Goal: Task Accomplishment & Management: Manage account settings

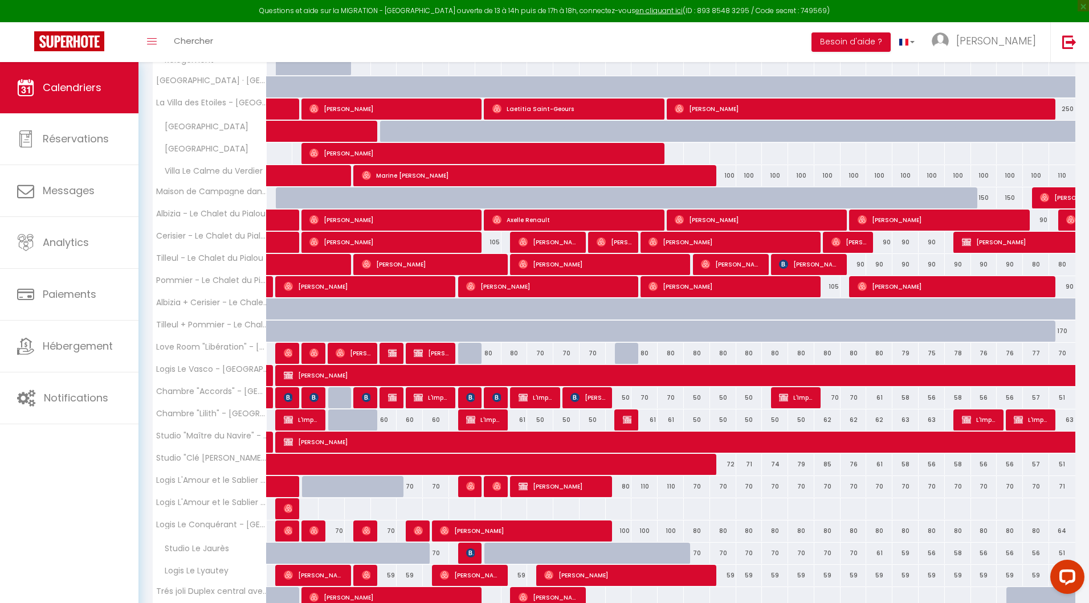
scroll to position [231, 0]
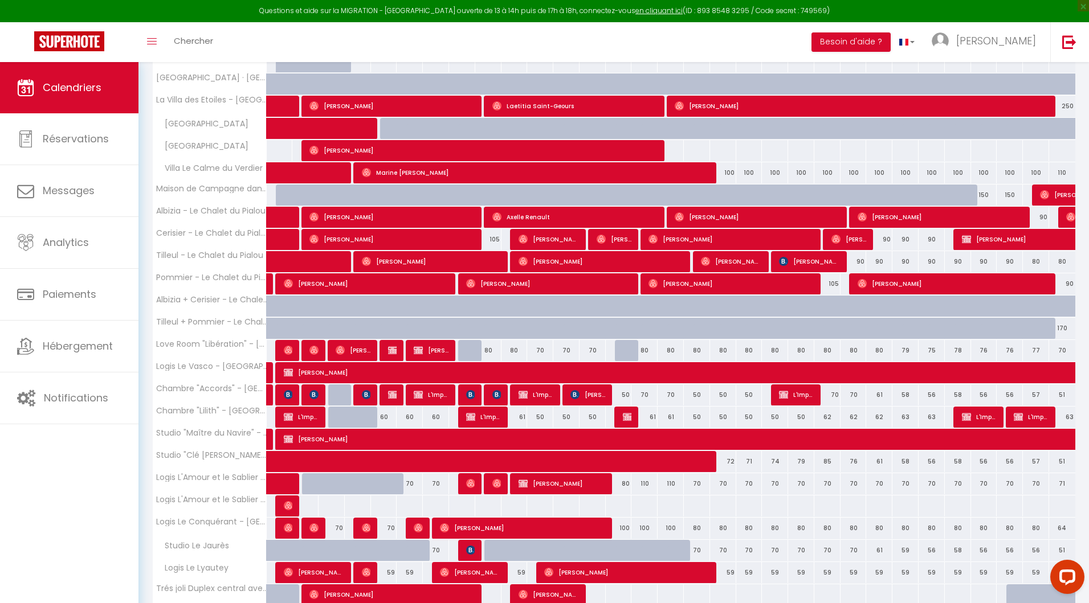
click at [569, 397] on div at bounding box center [575, 396] width 26 height 22
click at [572, 400] on span "[PERSON_NAME]" at bounding box center [587, 395] width 35 height 22
select select "KO"
select select "45985"
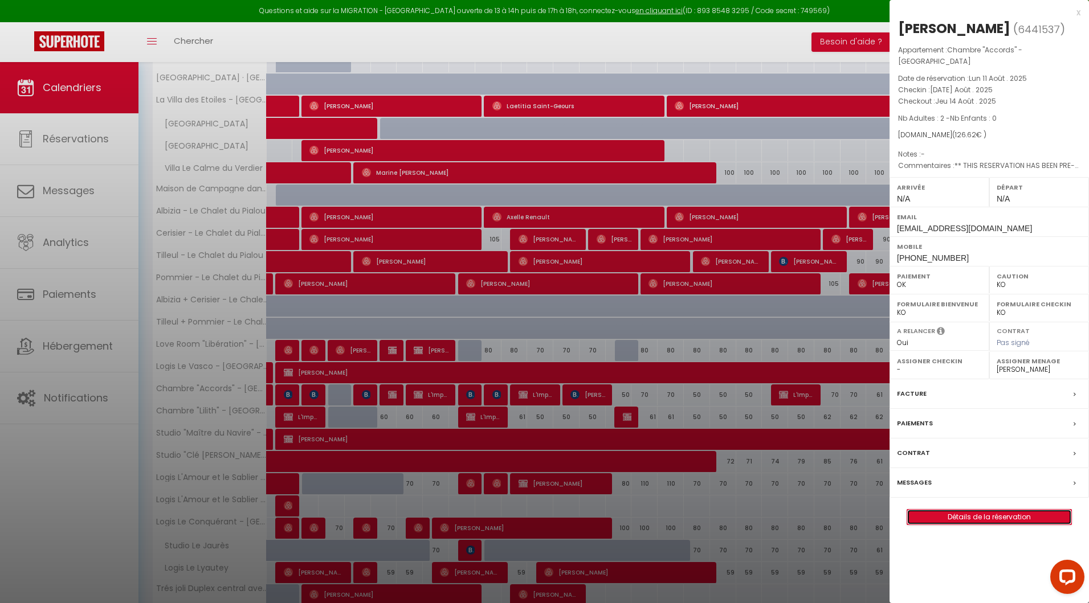
click at [977, 510] on link "Détails de la réservation" at bounding box center [989, 517] width 164 height 15
select select
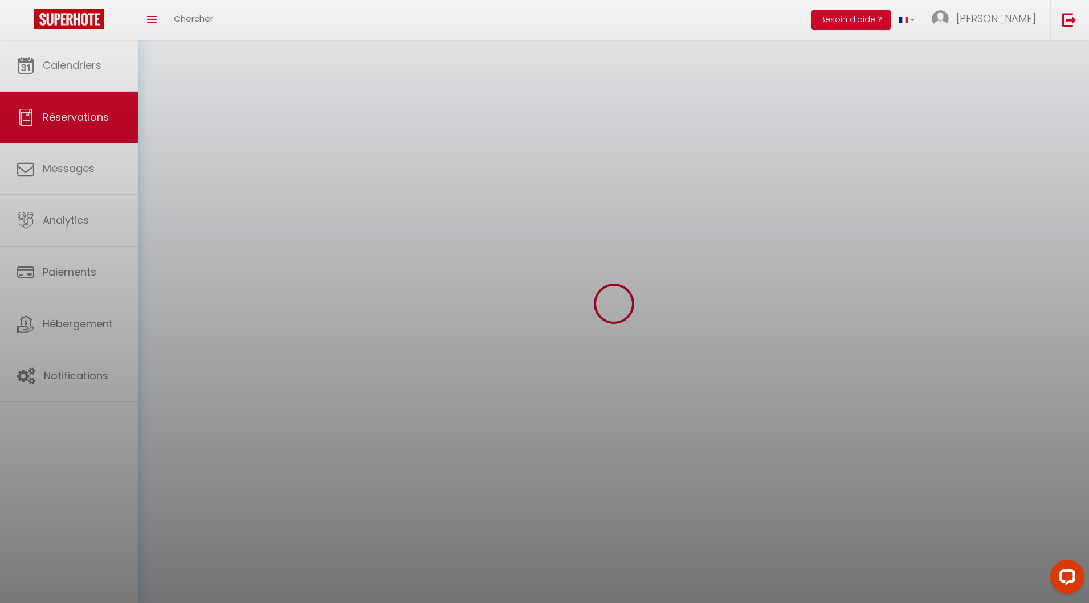
select select
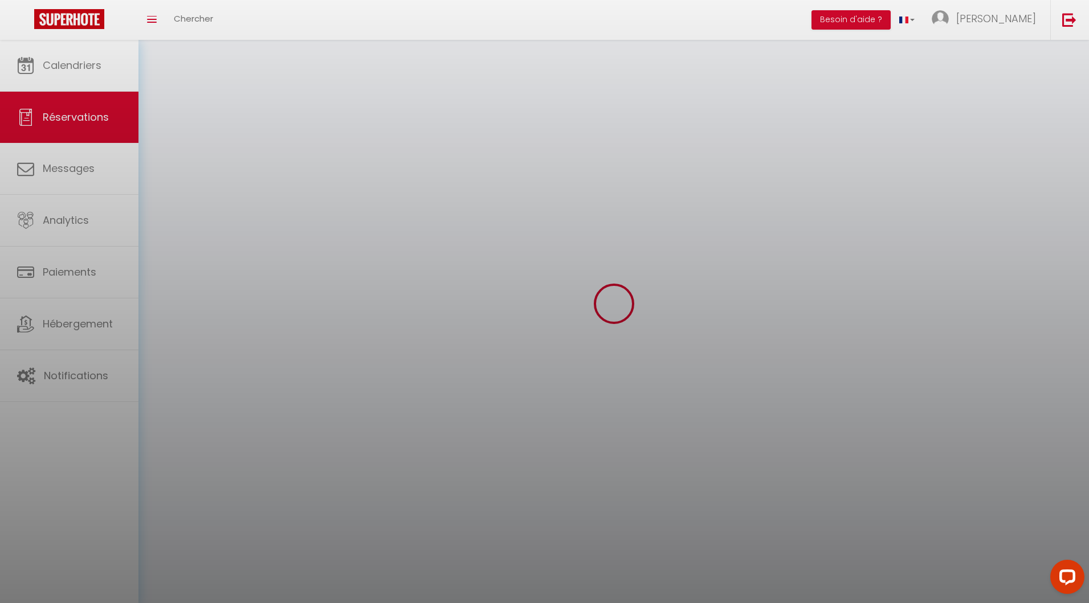
select select
checkbox input "false"
select select
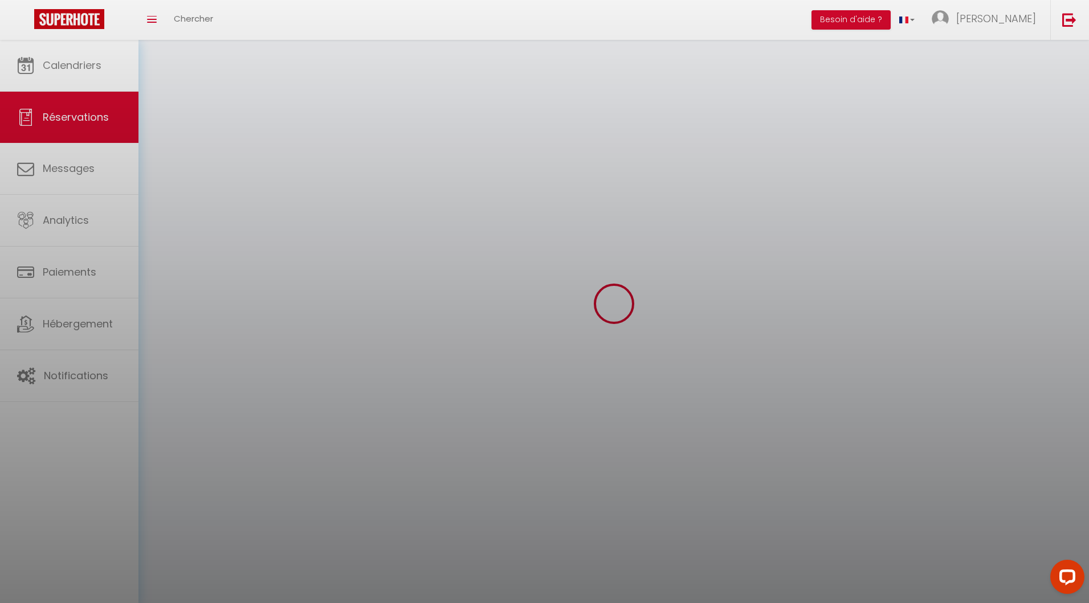
select select
checkbox input "false"
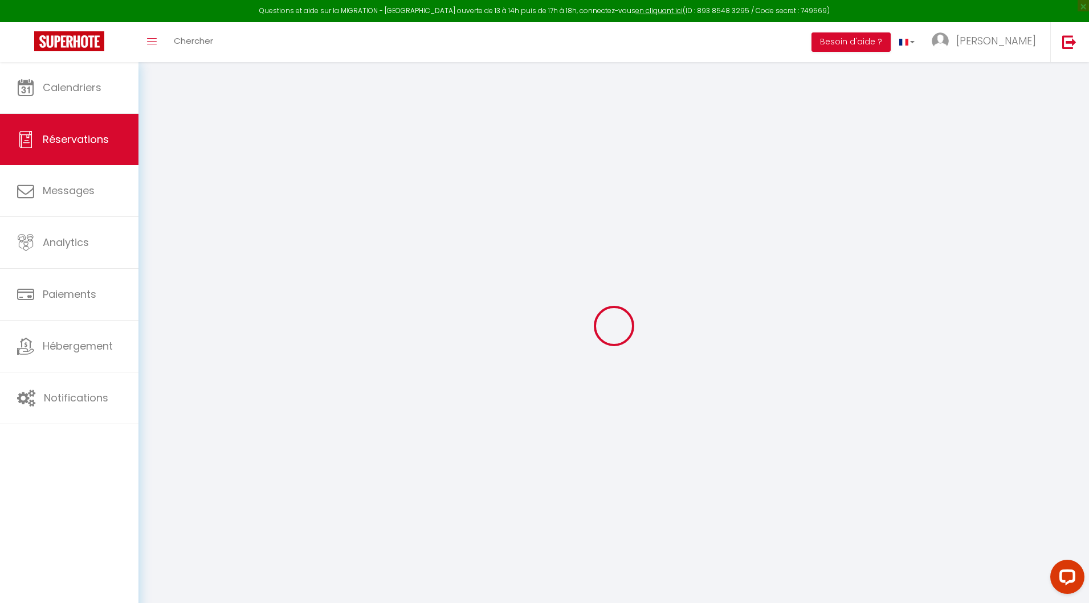
select select
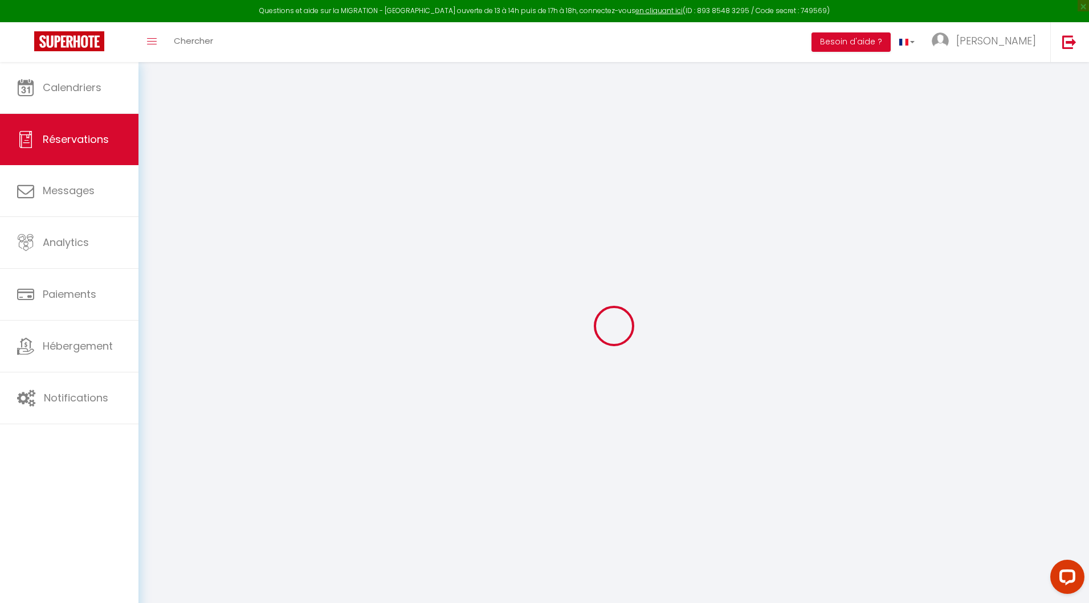
select select
checkbox input "false"
select select
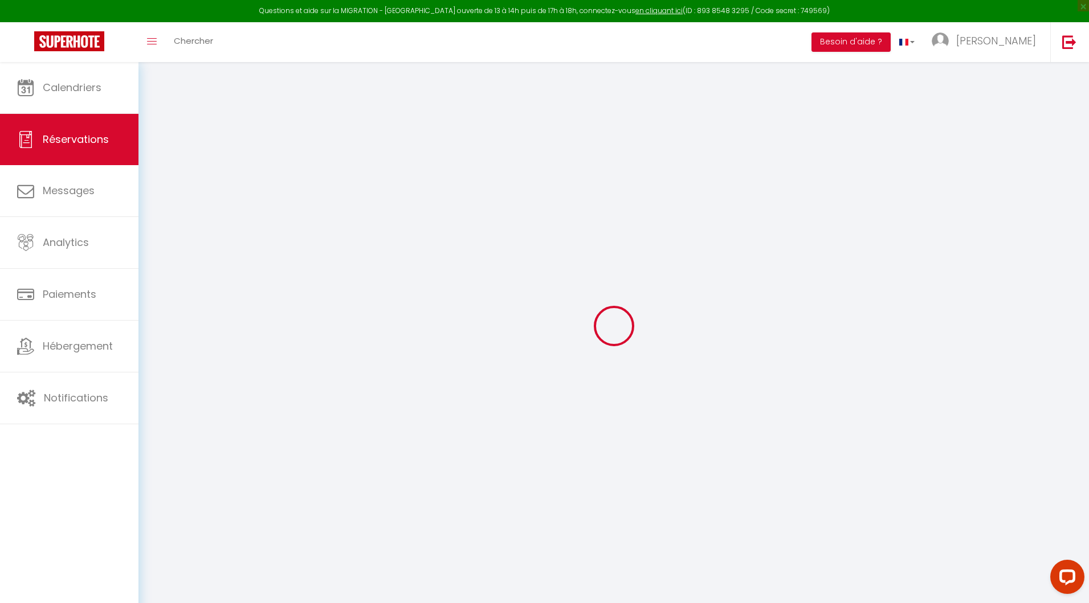
select select
checkbox input "false"
select select
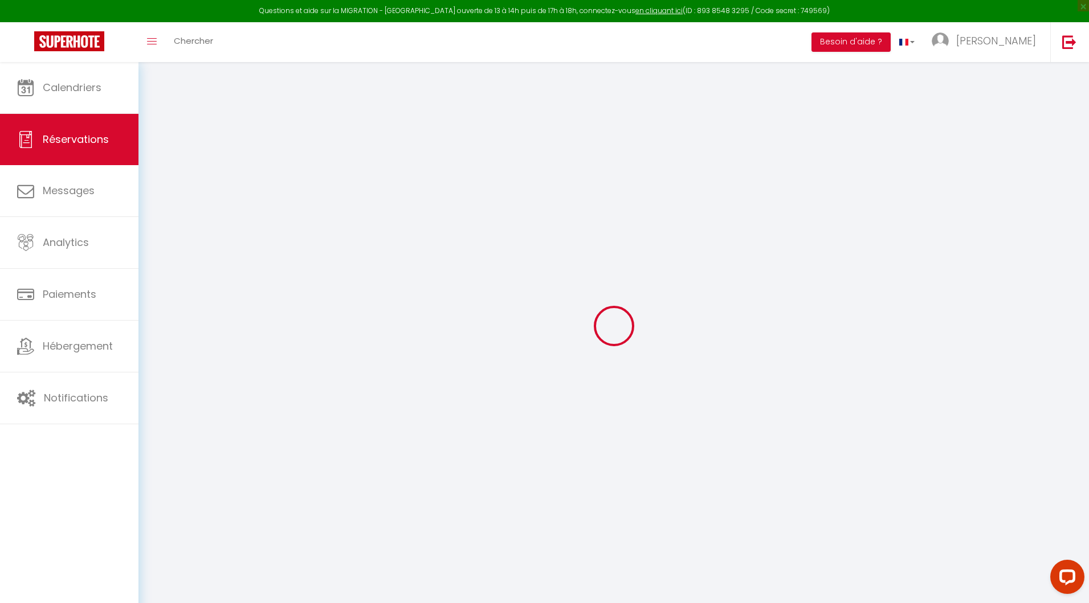
type input "[PERSON_NAME]"
type input "Isabela"
type input "[EMAIL_ADDRESS][DOMAIN_NAME]"
type input "[PHONE_NUMBER]"
type input "."
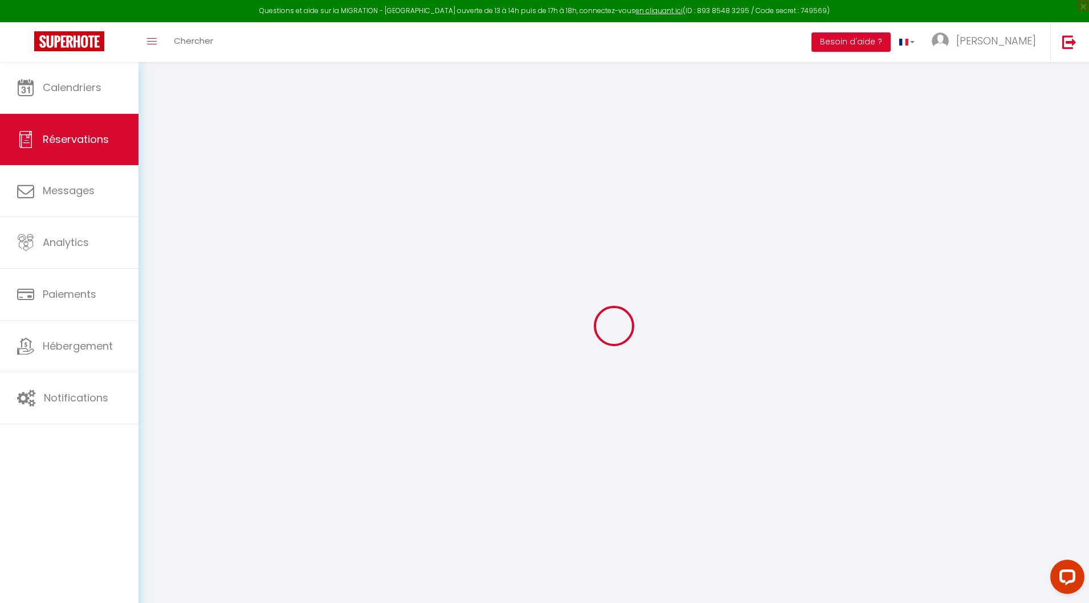
select select "FR"
type input "10"
type input "20.77"
type input "1.77"
select select "26726"
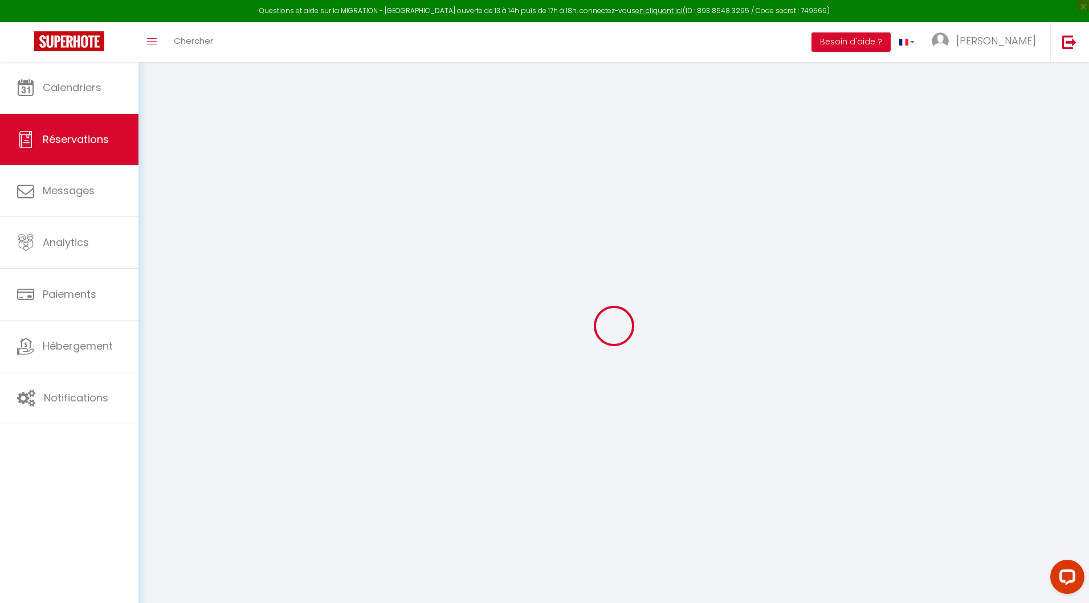
select select "1"
select select
type input "2"
select select "12"
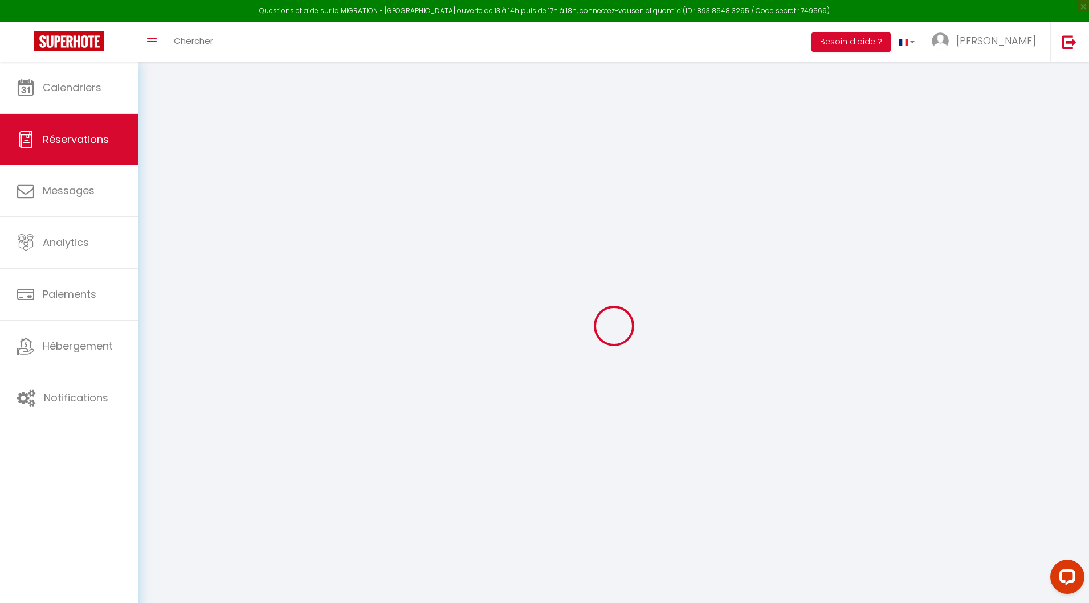
select select "14"
type input "97.2"
checkbox input "false"
type input "0"
select select "2"
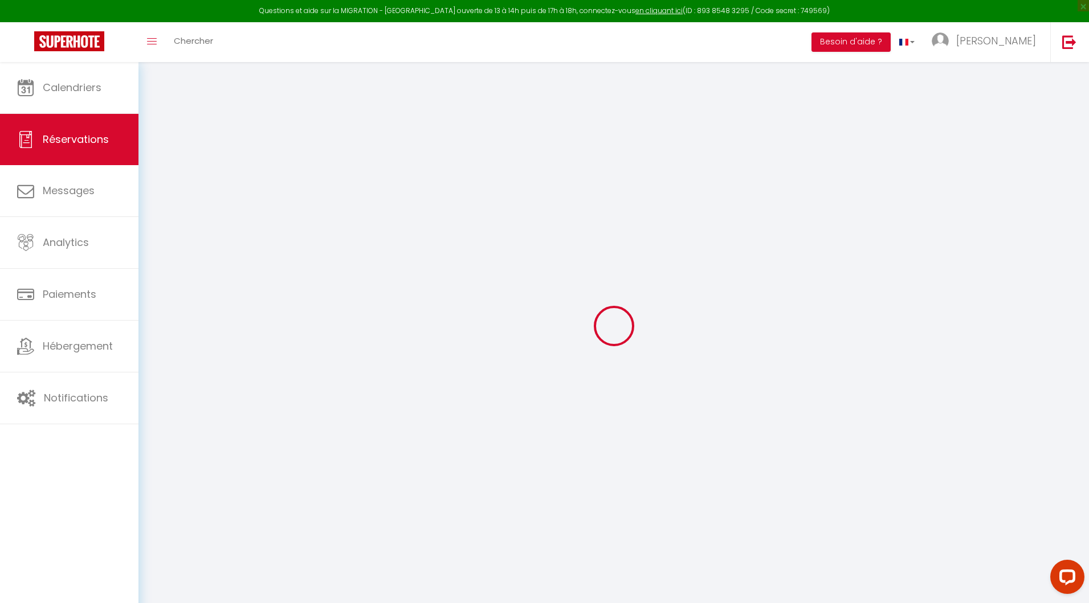
type input "15"
type input "10"
type input "0"
select select
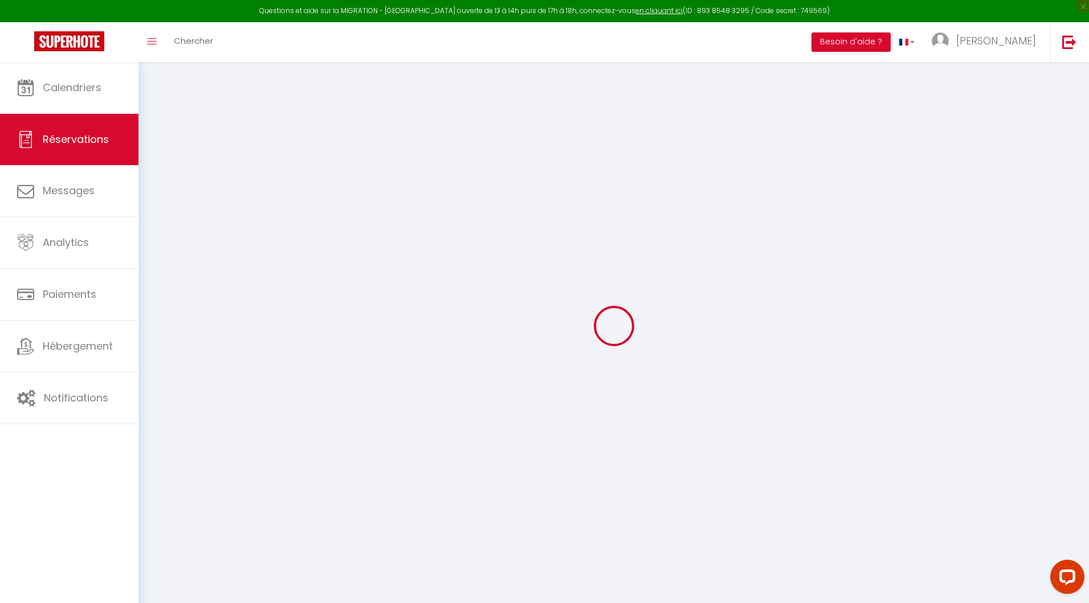
checkbox input "false"
select select
checkbox input "false"
select select
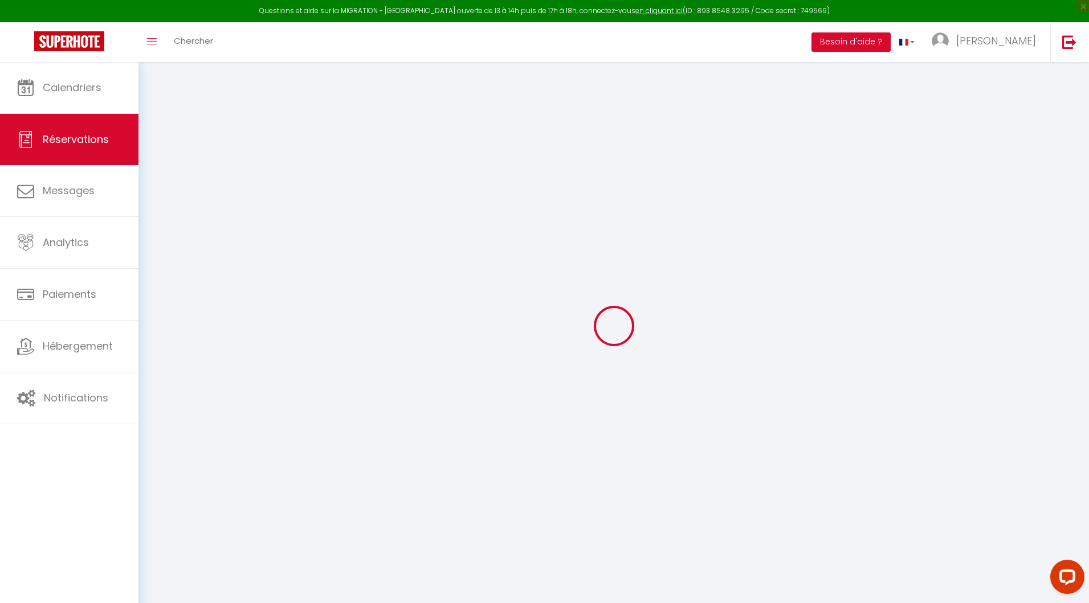
select select
checkbox input "false"
type textarea "** THIS RESERVATION HAS BEEN PRE-PAID ** BOOKING NOTE : Payment charge is EUR 1…"
type input "15"
type input "4.42"
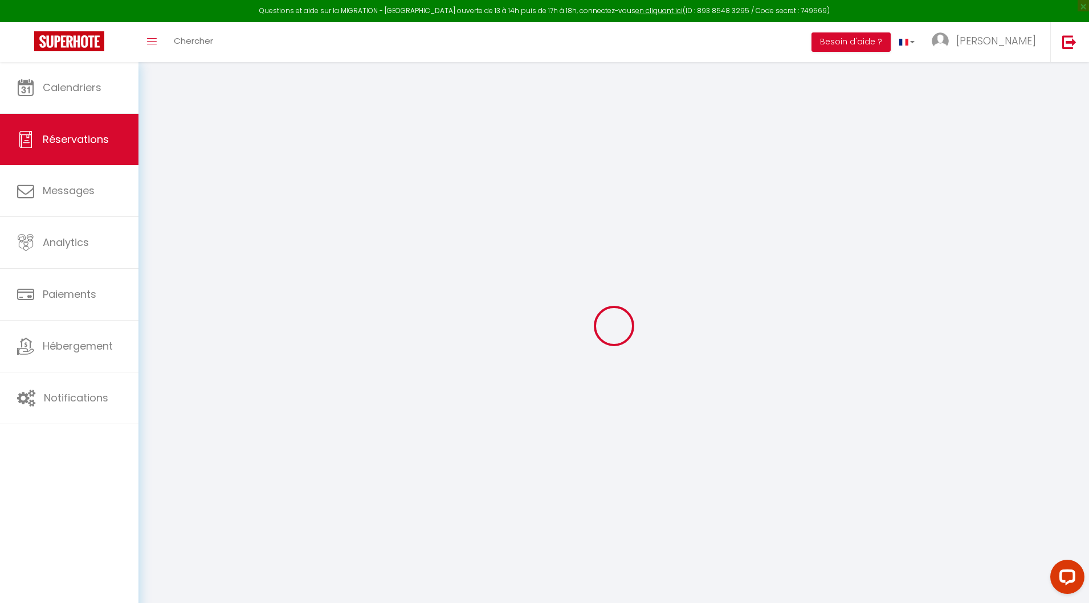
select select
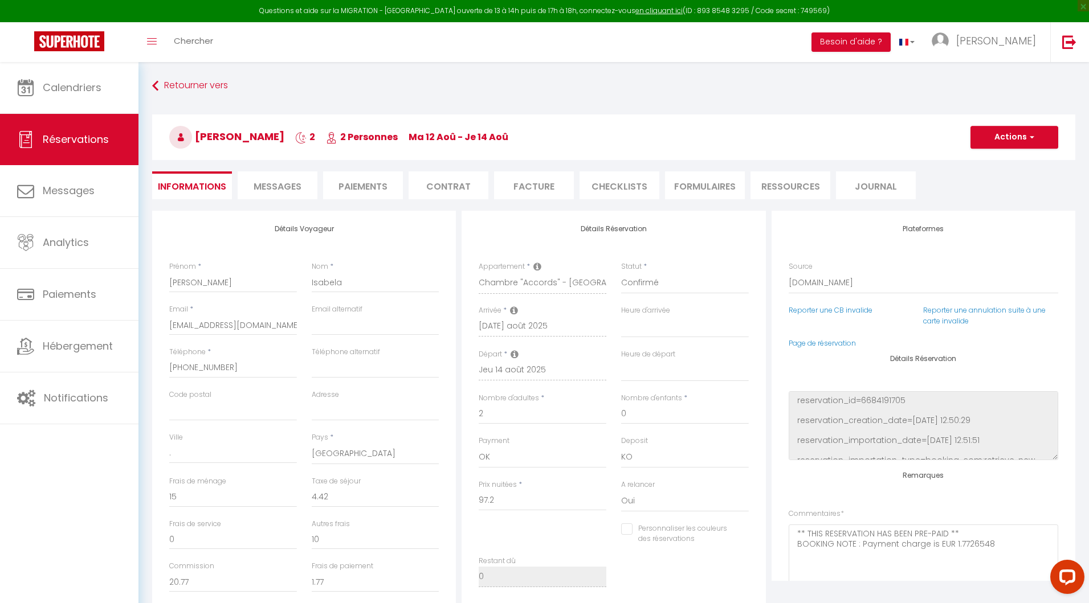
checkbox input "false"
select select
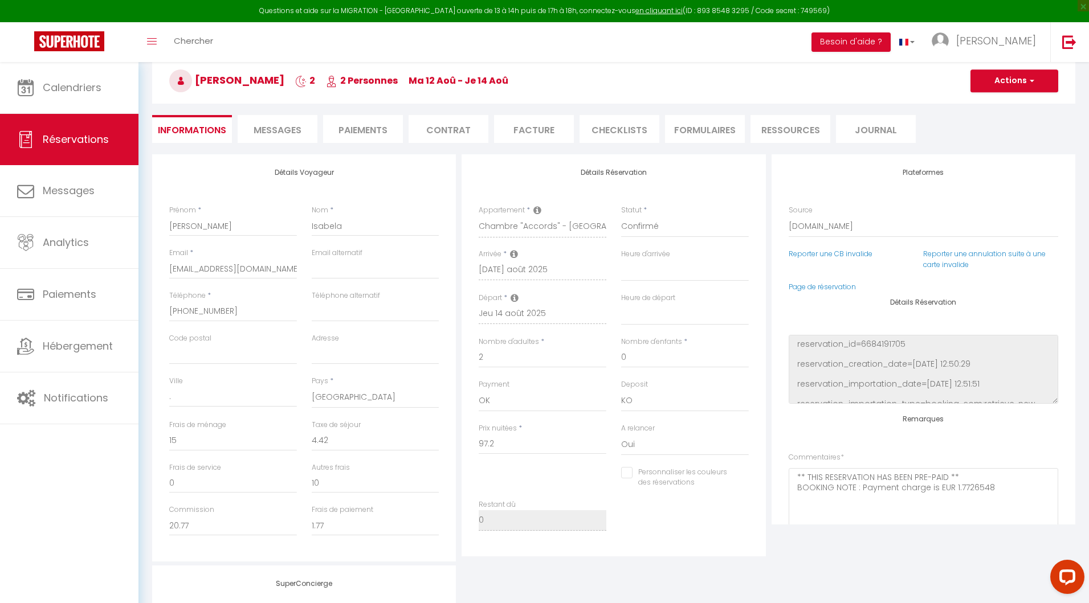
scroll to position [58, 0]
click at [281, 128] on span "Messages" at bounding box center [278, 128] width 48 height 13
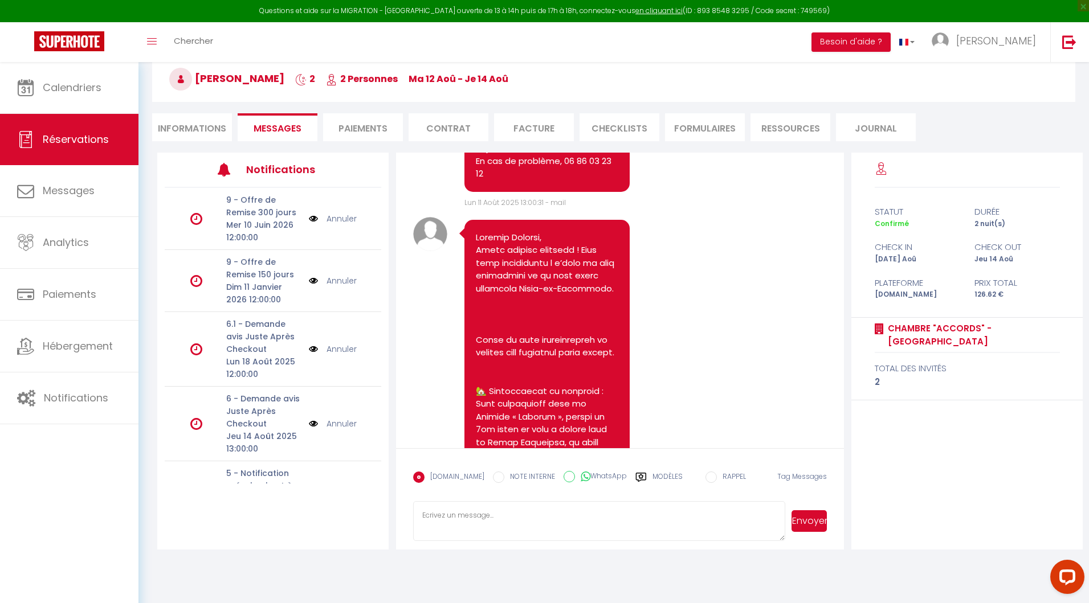
scroll to position [880, 0]
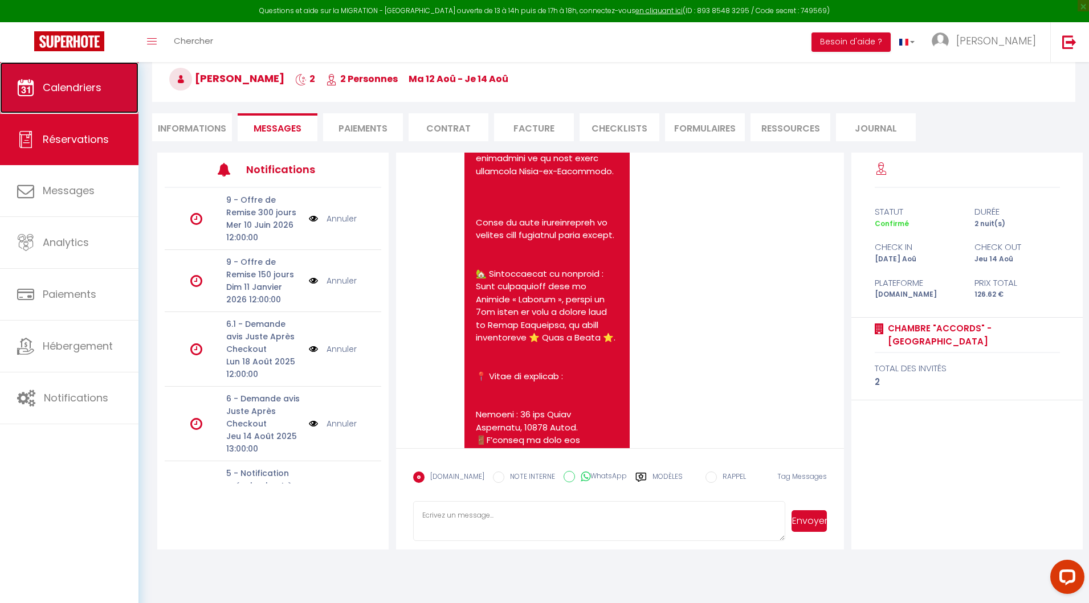
click at [79, 88] on span "Calendriers" at bounding box center [72, 87] width 59 height 14
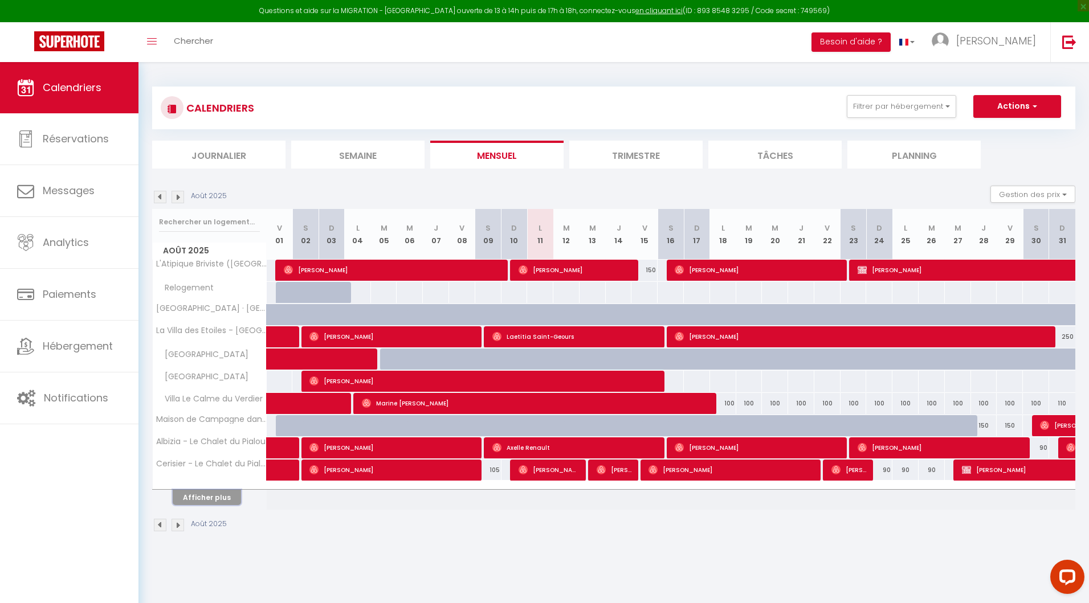
click at [212, 495] on button "Afficher plus" at bounding box center [207, 497] width 68 height 15
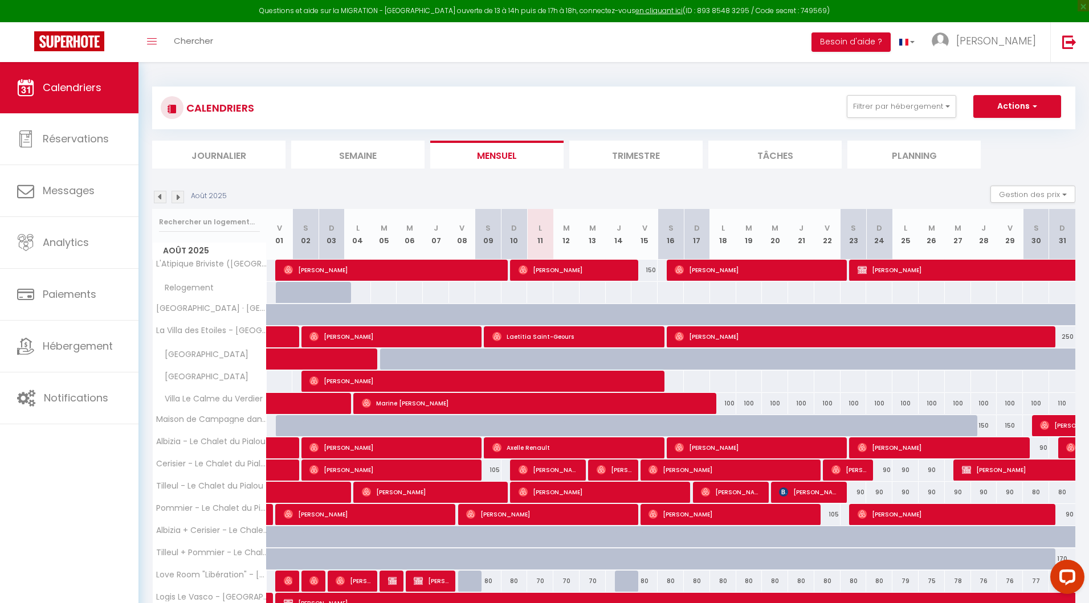
click at [384, 290] on div at bounding box center [383, 292] width 27 height 21
type input "[DATE] Août 2025"
type input "Mer 06 Août 2025"
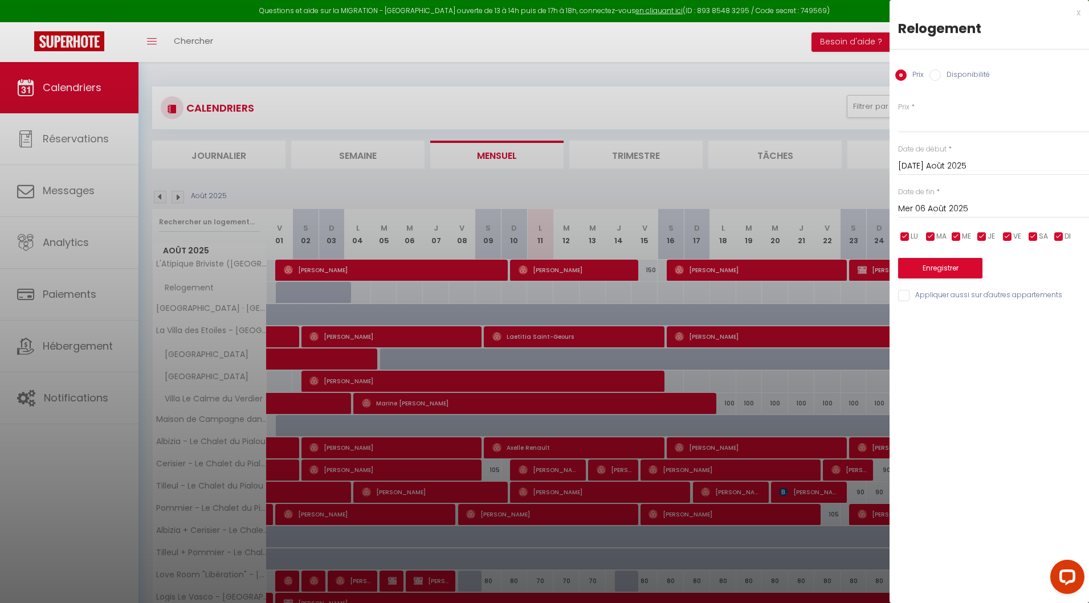
click at [387, 295] on div at bounding box center [544, 301] width 1089 height 603
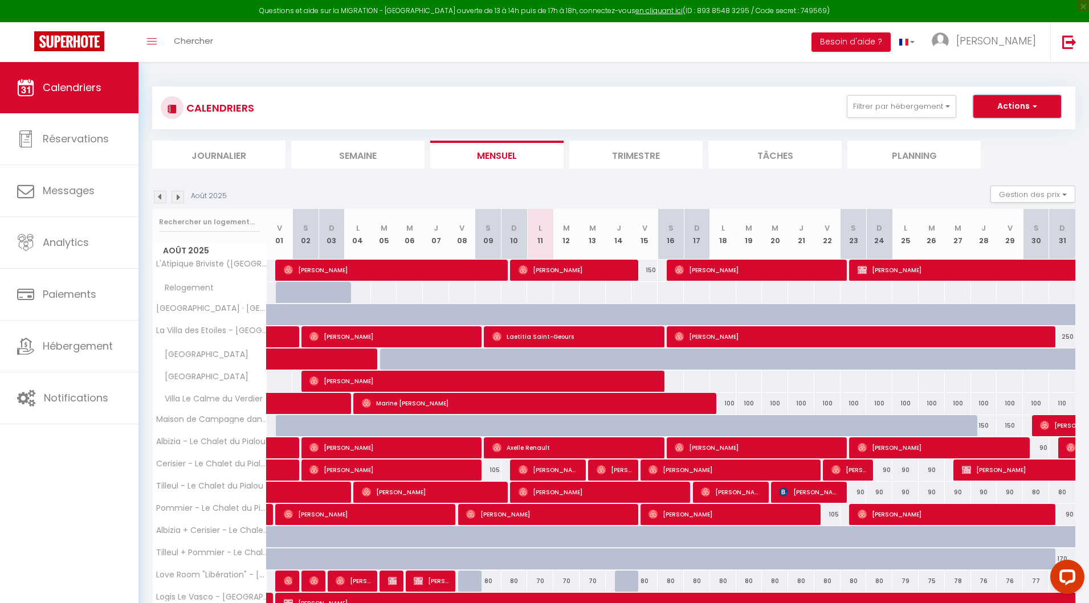
click at [999, 98] on button "Actions" at bounding box center [1017, 106] width 88 height 23
click at [791, 135] on div "CALENDRIERS Filtrer par hébergement [GEOGRAPHIC_DATA] Love Room "Libération" - …" at bounding box center [613, 128] width 923 height 82
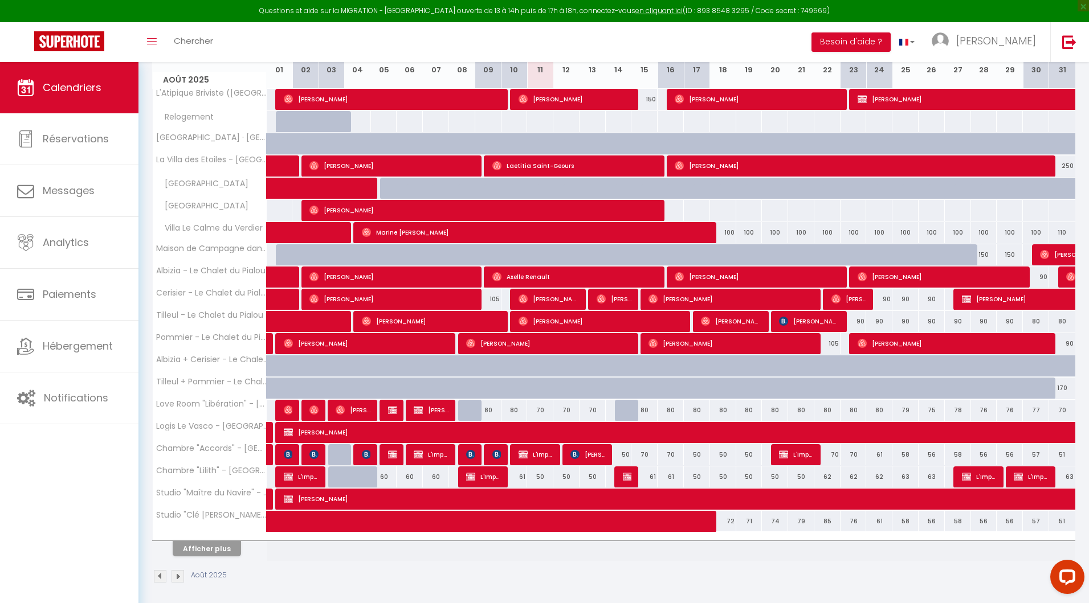
scroll to position [172, 0]
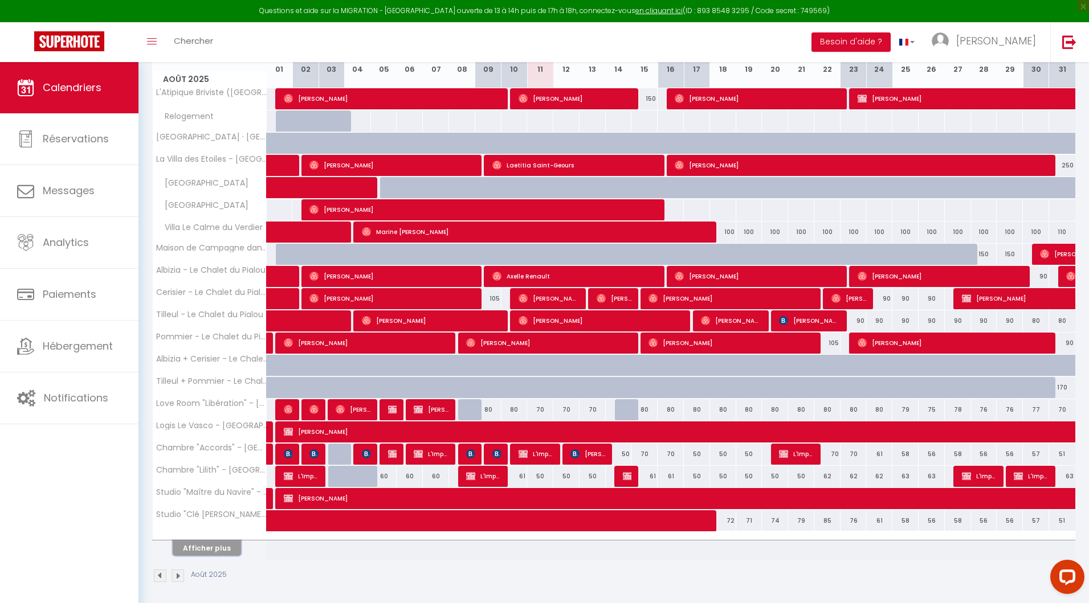
click at [205, 541] on button "Afficher plus" at bounding box center [207, 548] width 68 height 15
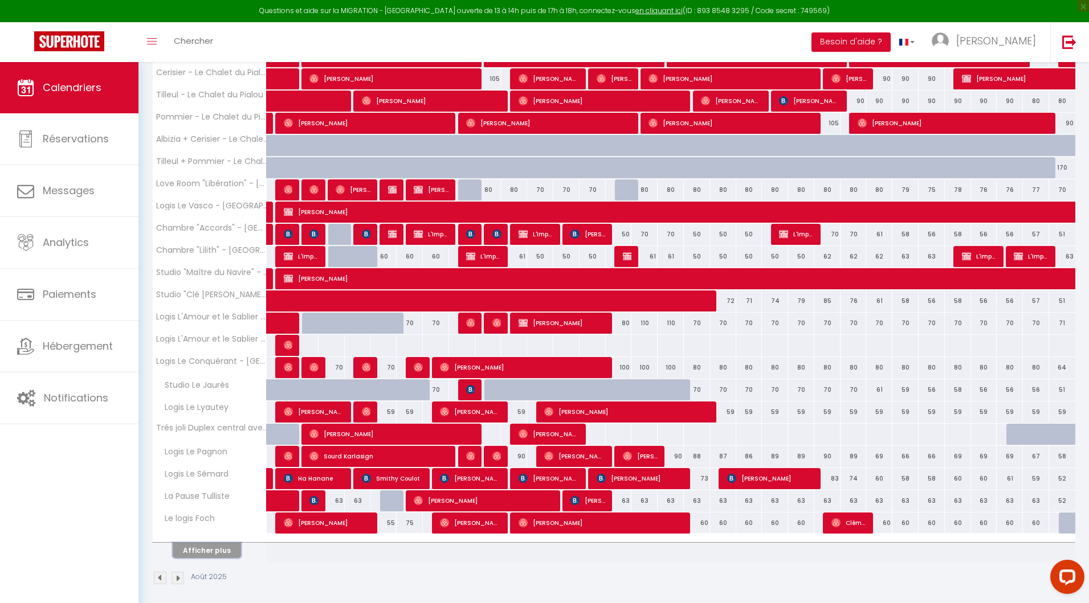
scroll to position [392, 0]
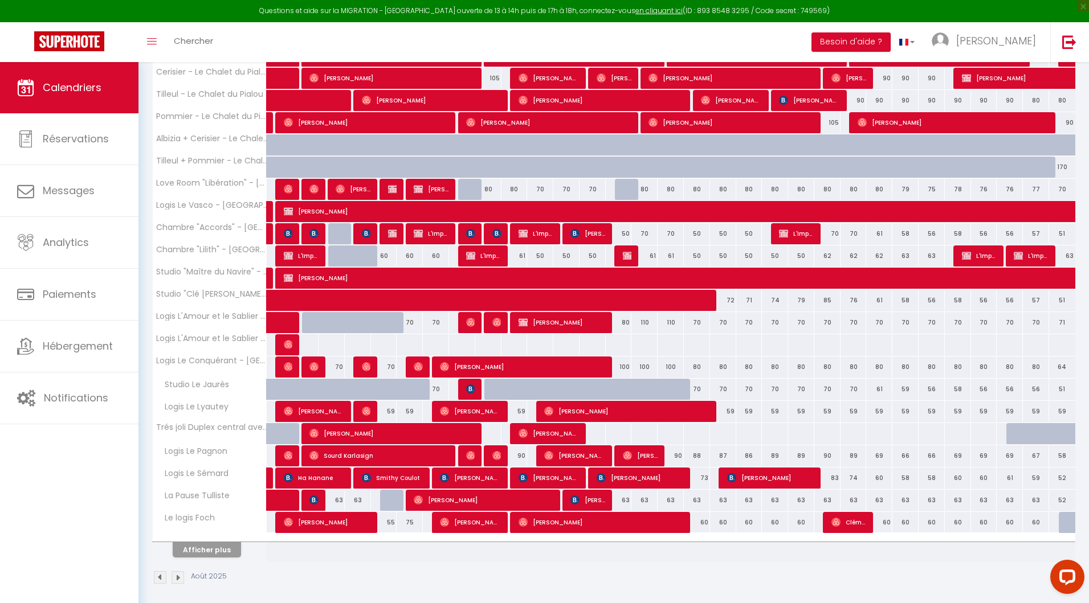
click at [593, 472] on div at bounding box center [601, 479] width 26 height 22
click at [606, 475] on span "[PERSON_NAME]" at bounding box center [640, 478] width 87 height 22
select select "OK"
select select "0"
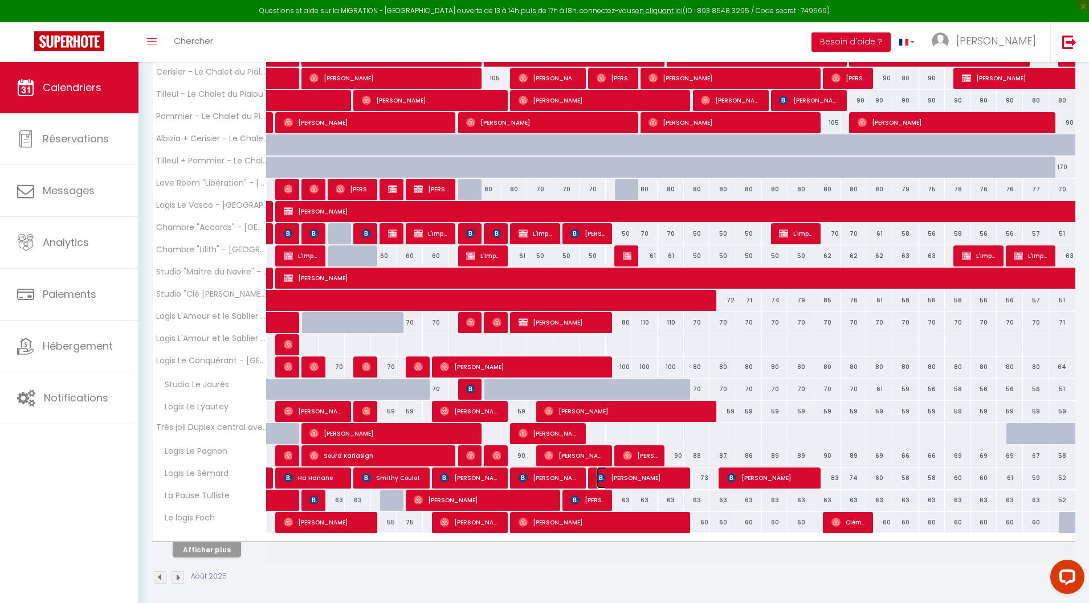
select select "0"
select select "1"
select select
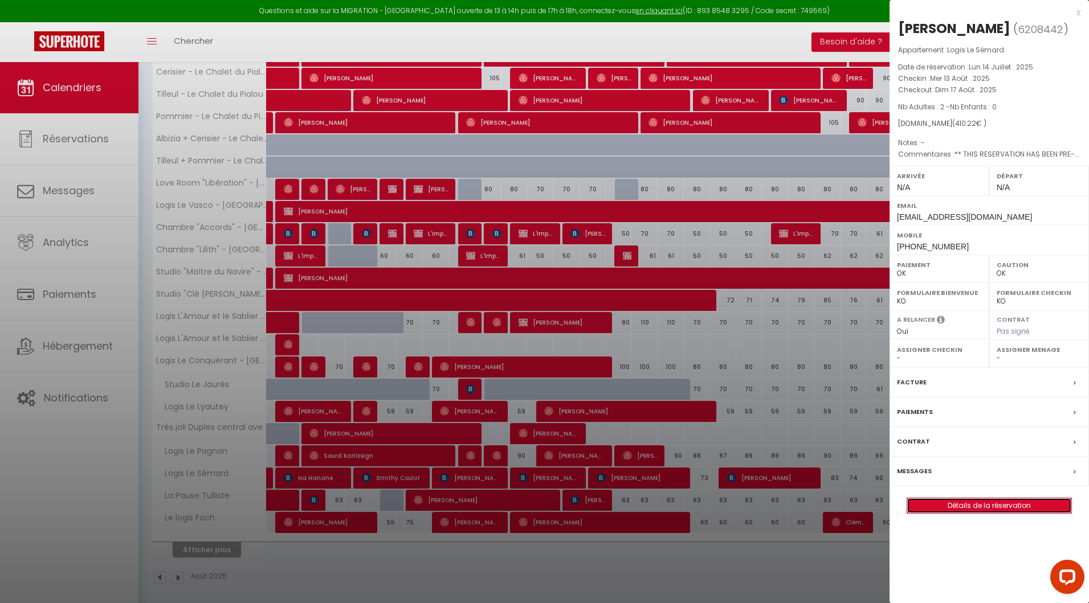
click at [964, 513] on link "Détails de la réservation" at bounding box center [989, 506] width 164 height 15
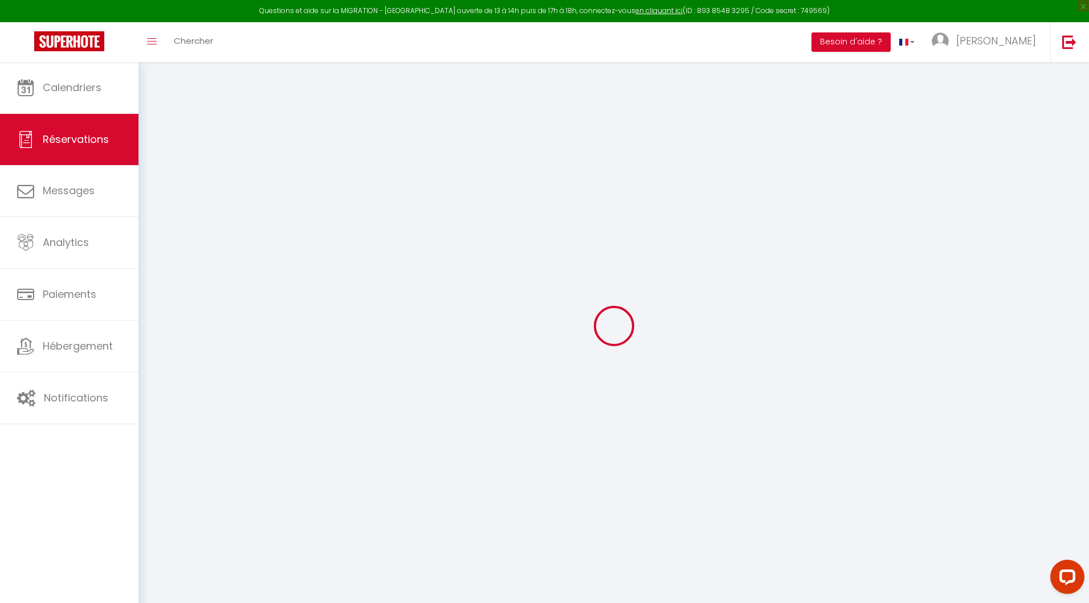
type input "[PERSON_NAME]"
type input "[EMAIL_ADDRESS][DOMAIN_NAME]"
type input "[PHONE_NUMBER]"
type input "."
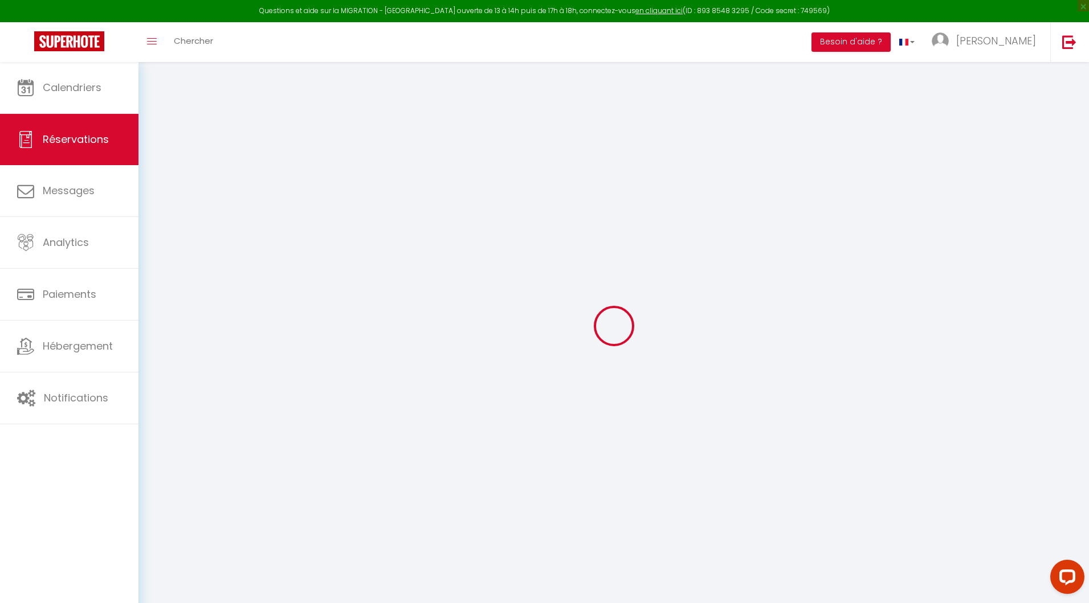
select select "ES"
type input "66.93"
type input "5.74"
select select "26720"
select select "1"
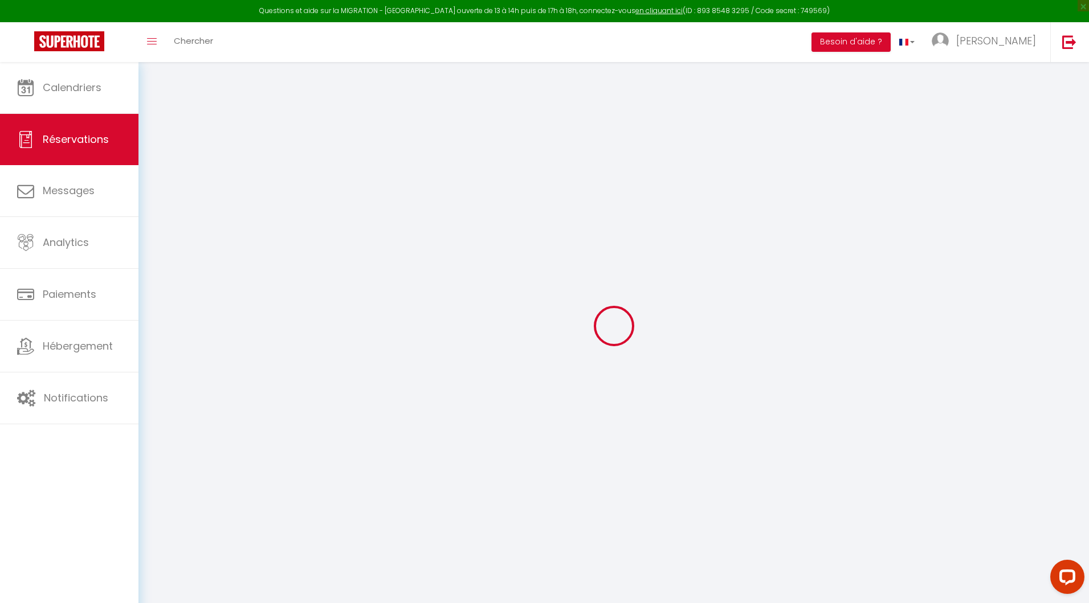
select select
type input "2"
select select "12"
select select "15"
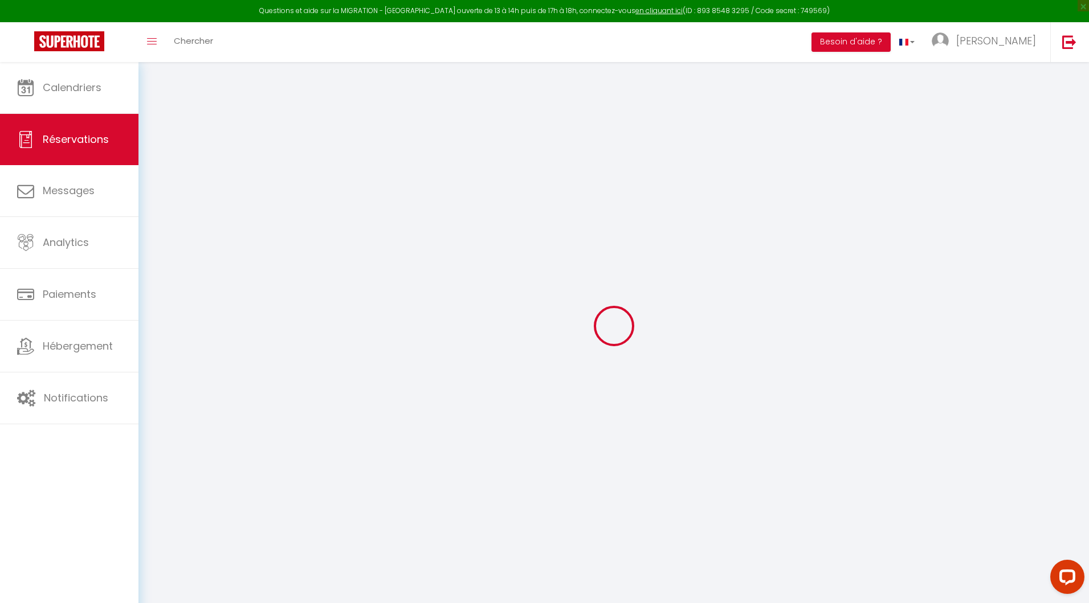
type input "363.69"
checkbox input "false"
type input "0"
select select "2"
type input "20"
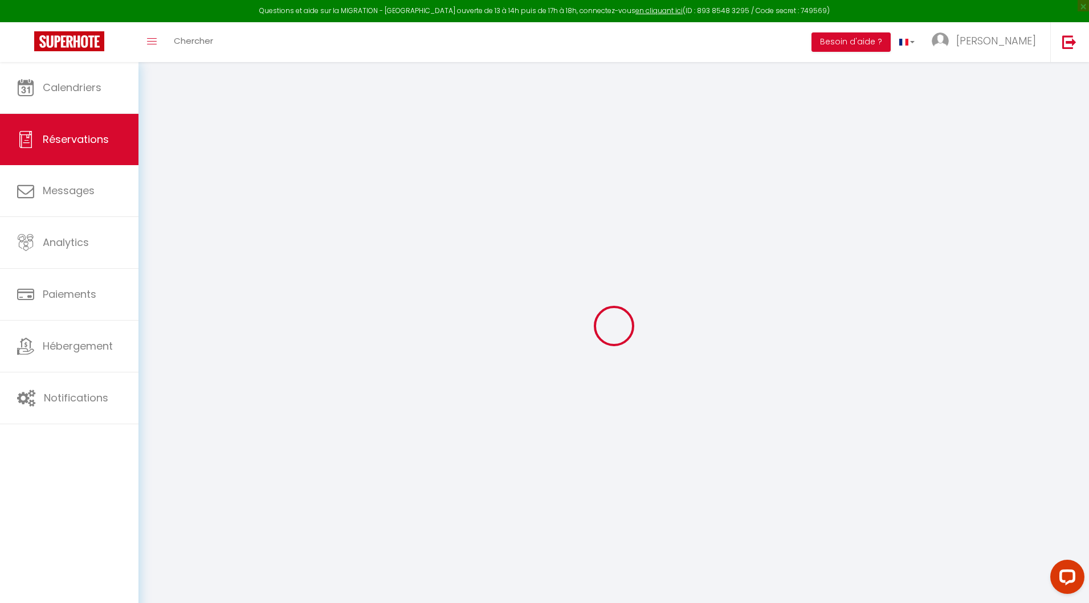
type input "10"
type input "0"
select select
checkbox input "false"
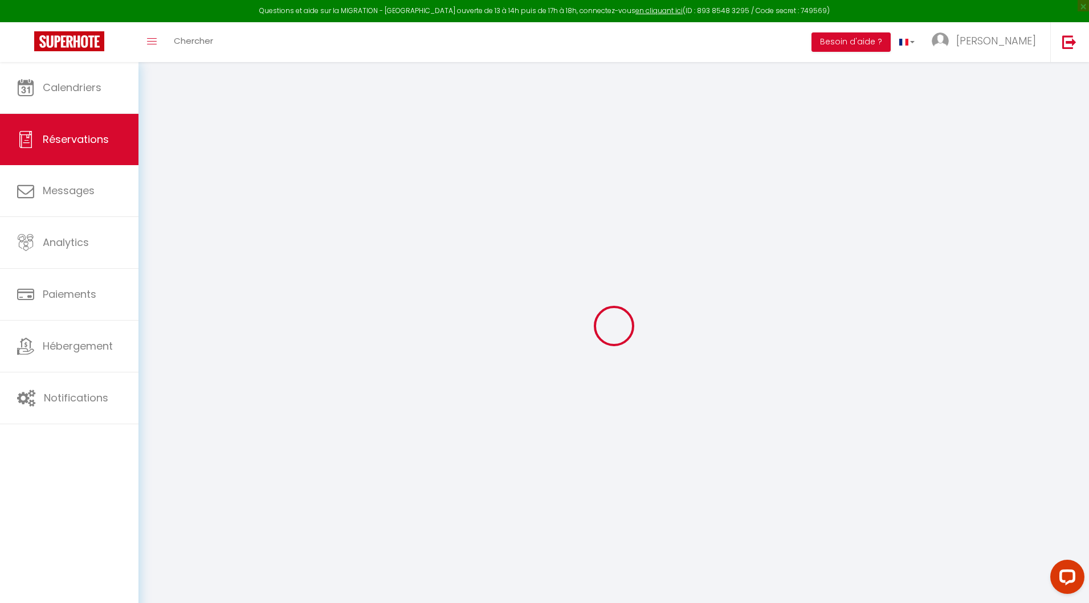
select select
checkbox input "false"
select select
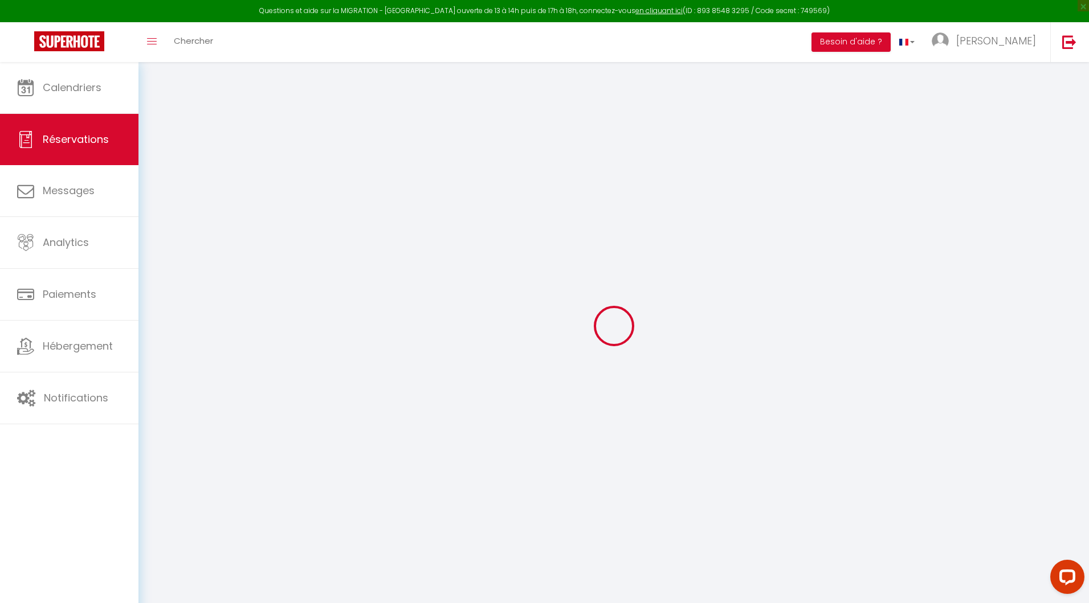
checkbox input "false"
type textarea "** THIS RESERVATION HAS BEEN PRE-PAID ** BOOKING NOTE : Payment charge is EUR 5…"
type input "30"
type input "16.53"
select select
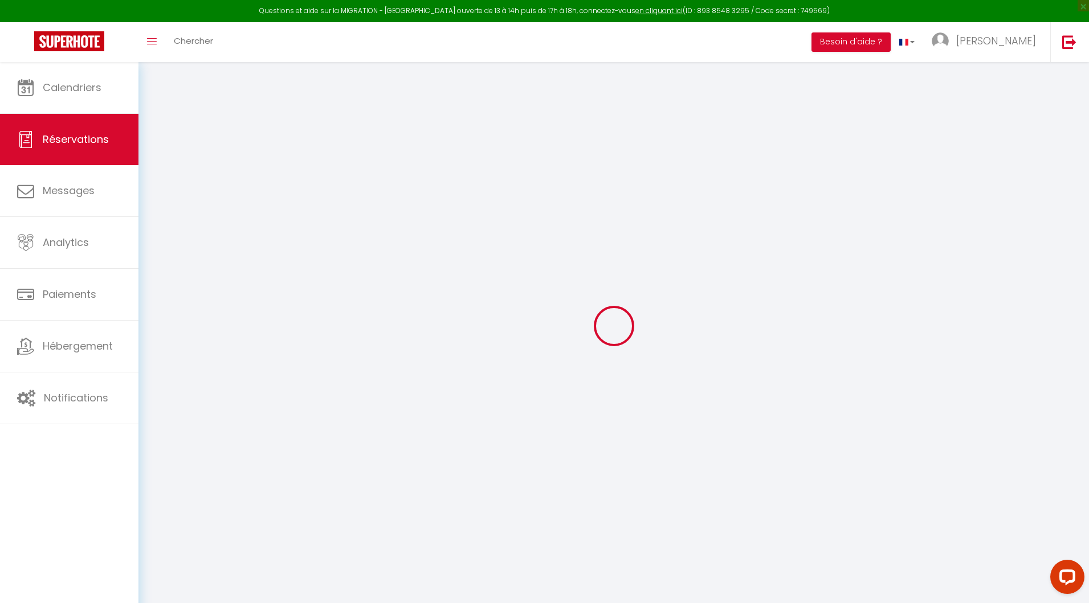
select select
checkbox input "false"
select select
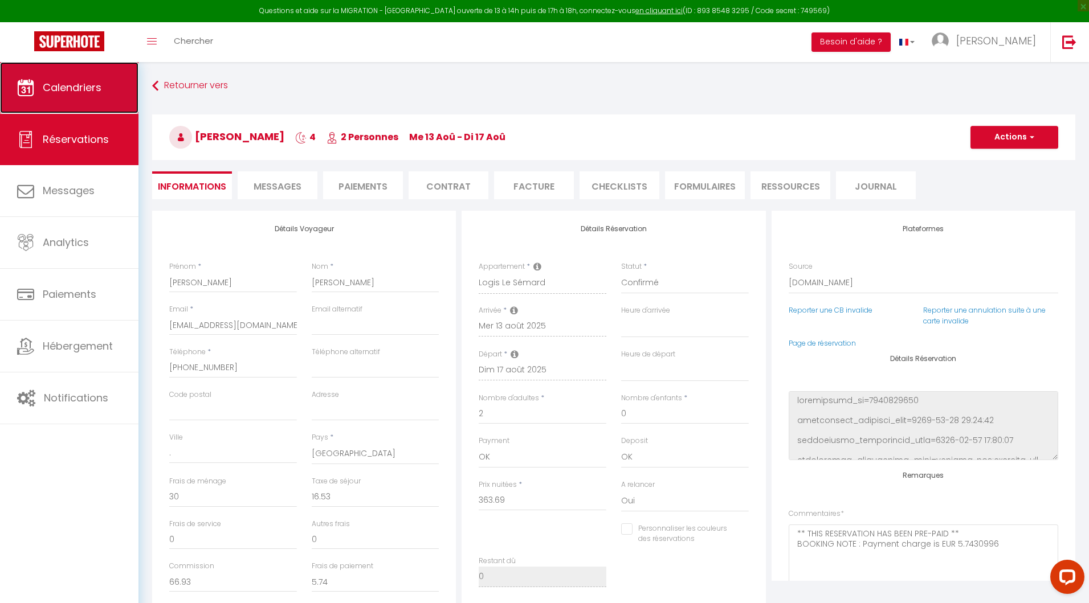
click at [44, 88] on span "Calendriers" at bounding box center [72, 87] width 59 height 14
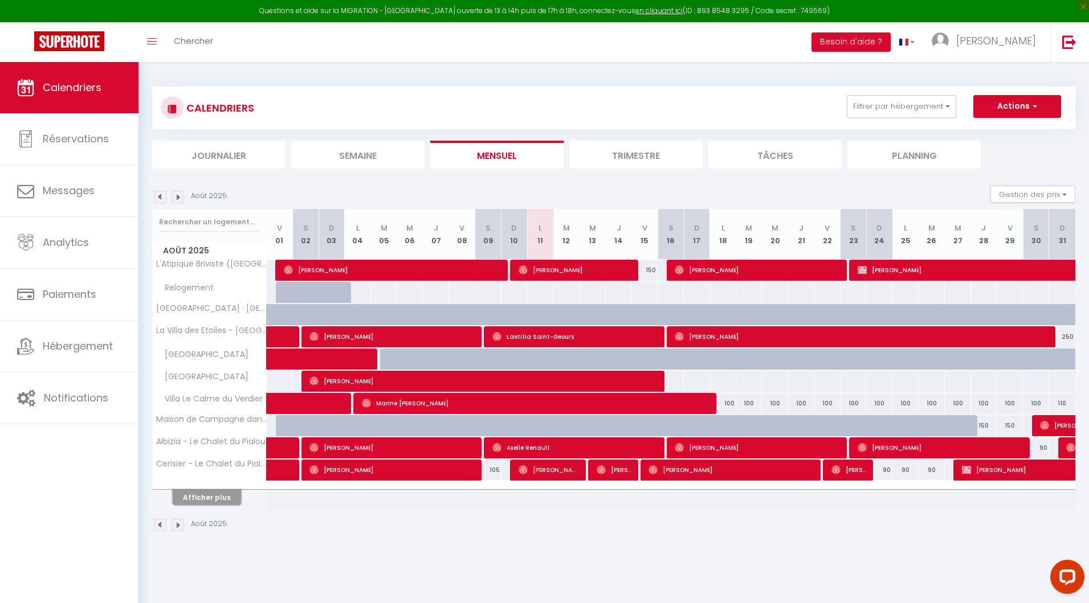
click at [221, 493] on button "Afficher plus" at bounding box center [207, 497] width 68 height 15
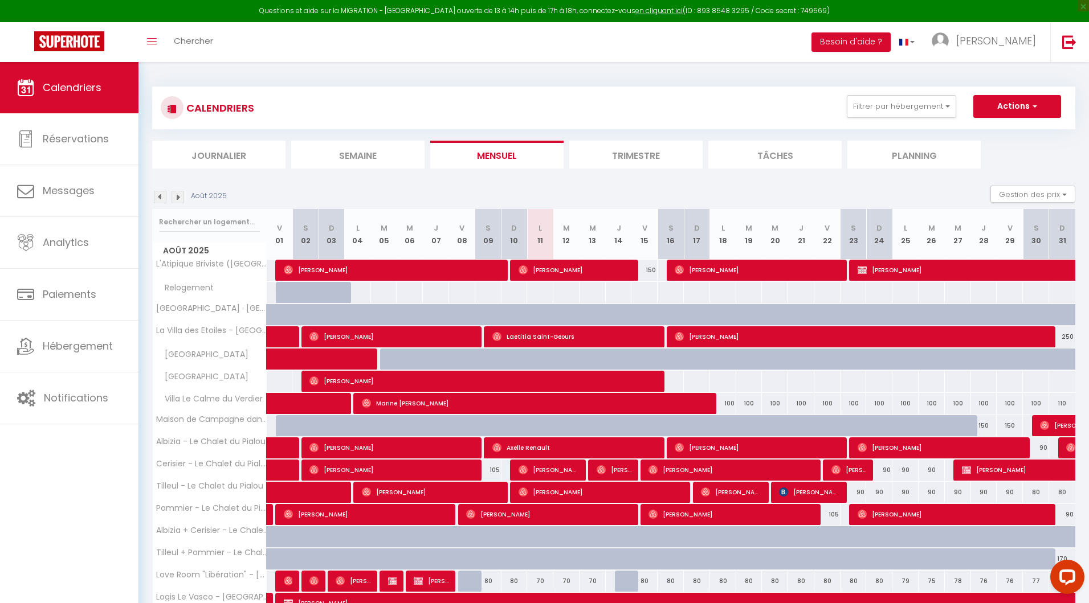
scroll to position [172, 0]
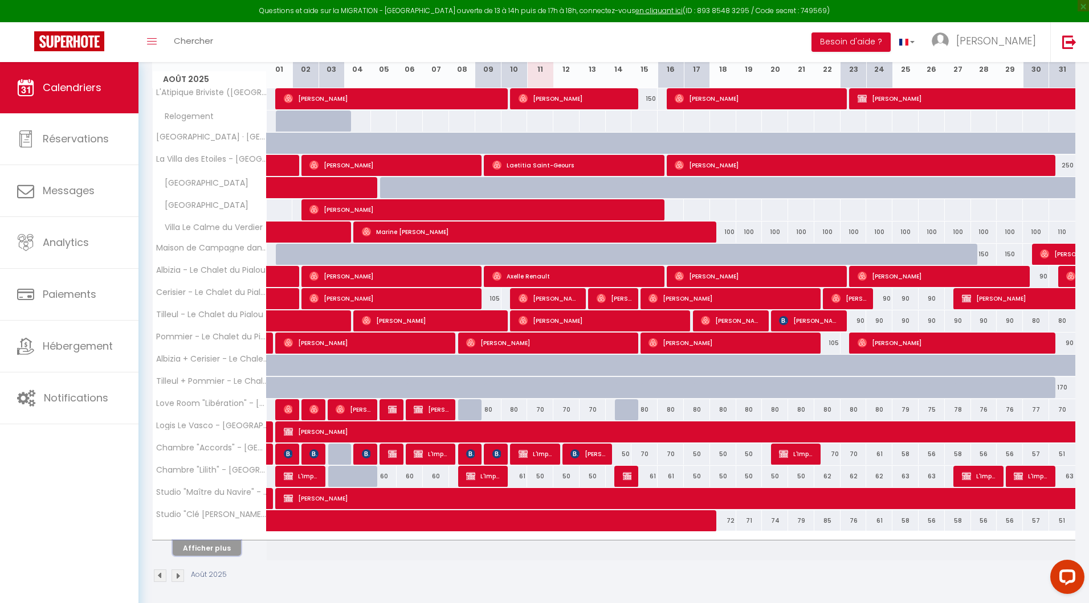
click at [228, 546] on button "Afficher plus" at bounding box center [207, 548] width 68 height 15
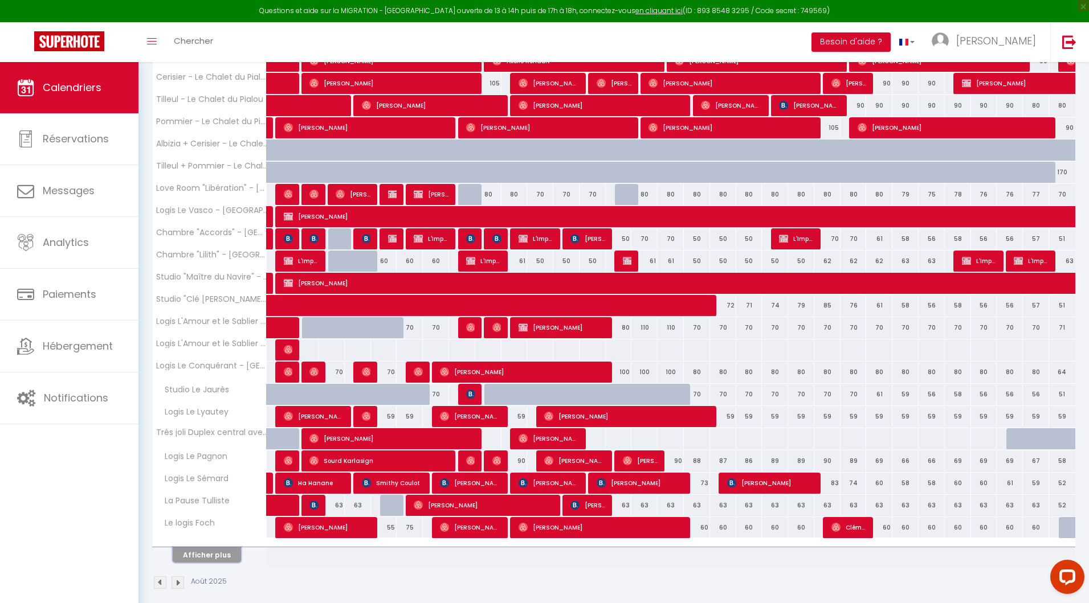
scroll to position [389, 0]
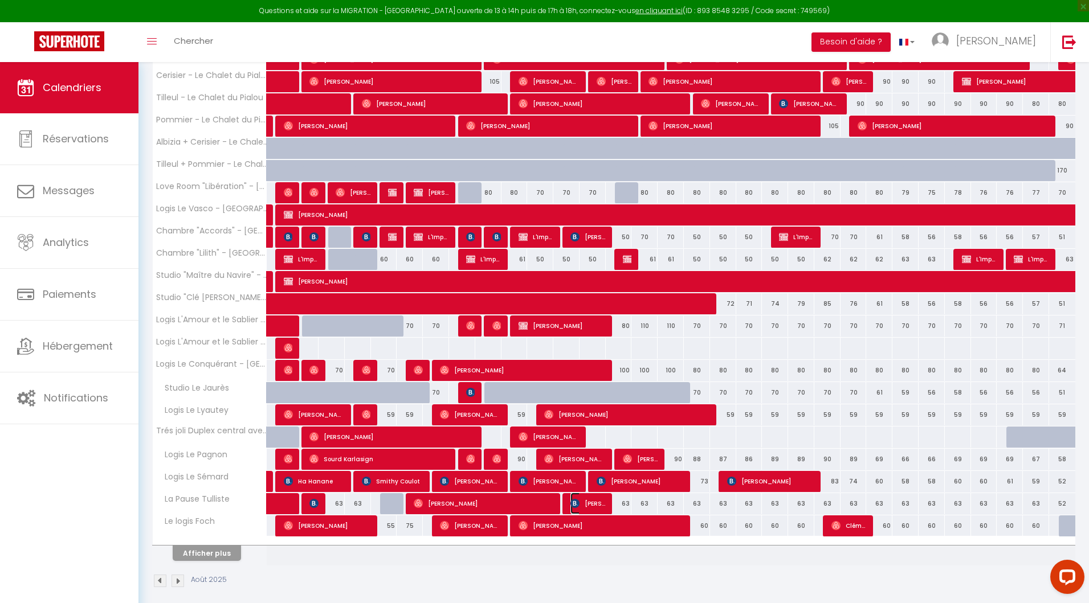
click at [577, 499] on img at bounding box center [574, 503] width 9 height 9
select select "OK"
select select "KO"
select select "0"
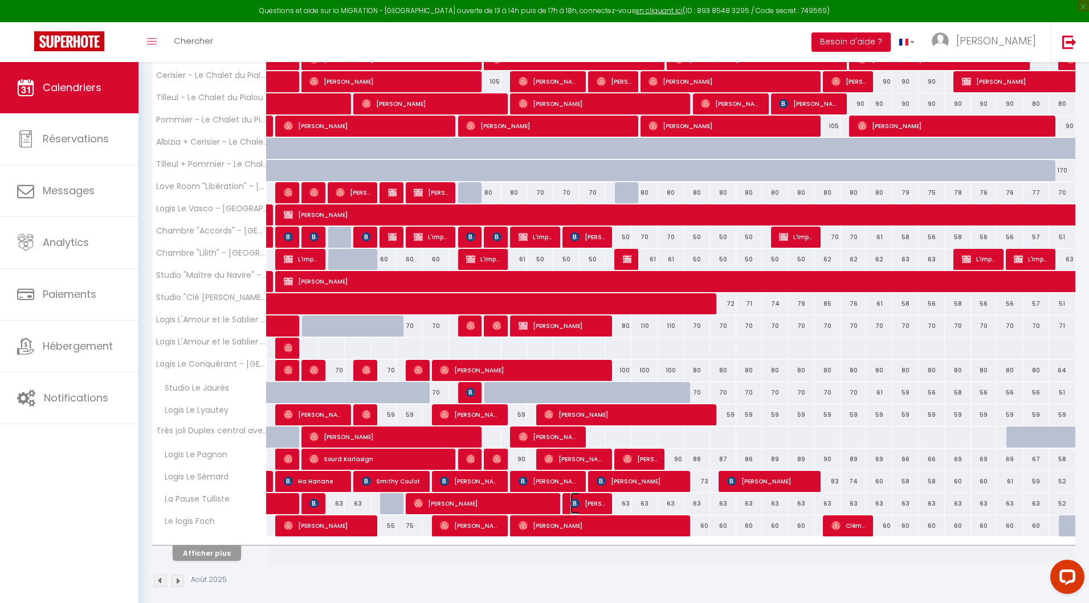
select select "1"
select select
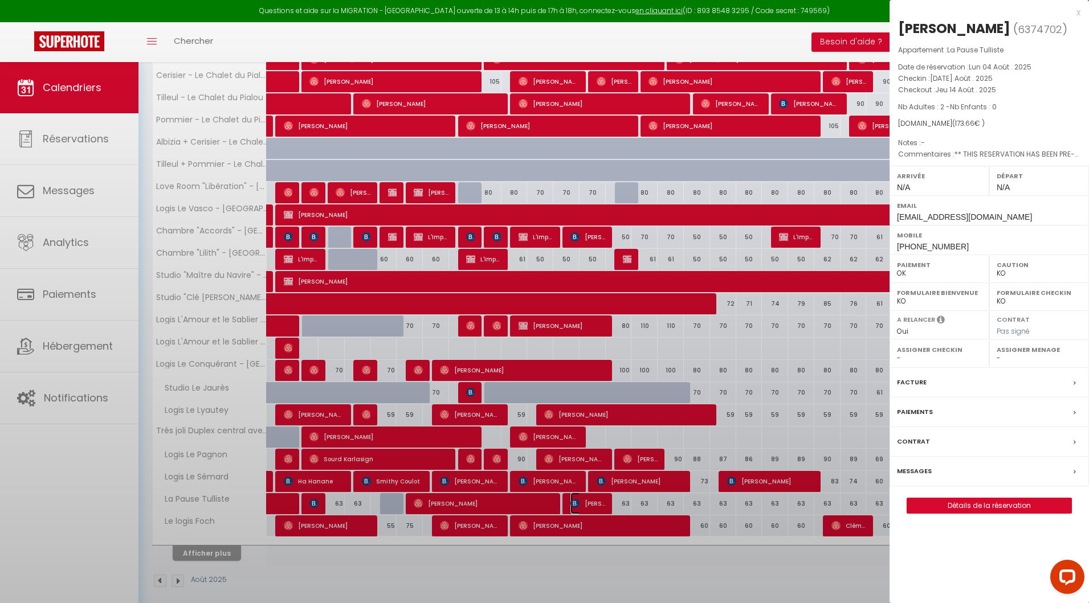
select select "30152"
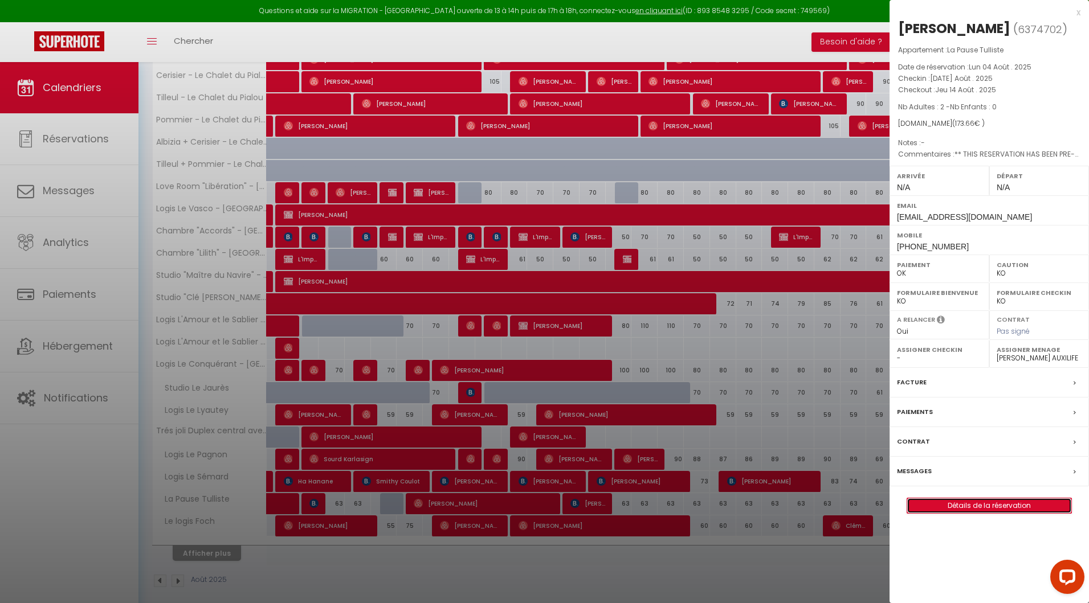
click at [994, 499] on link "Détails de la réservation" at bounding box center [989, 506] width 164 height 15
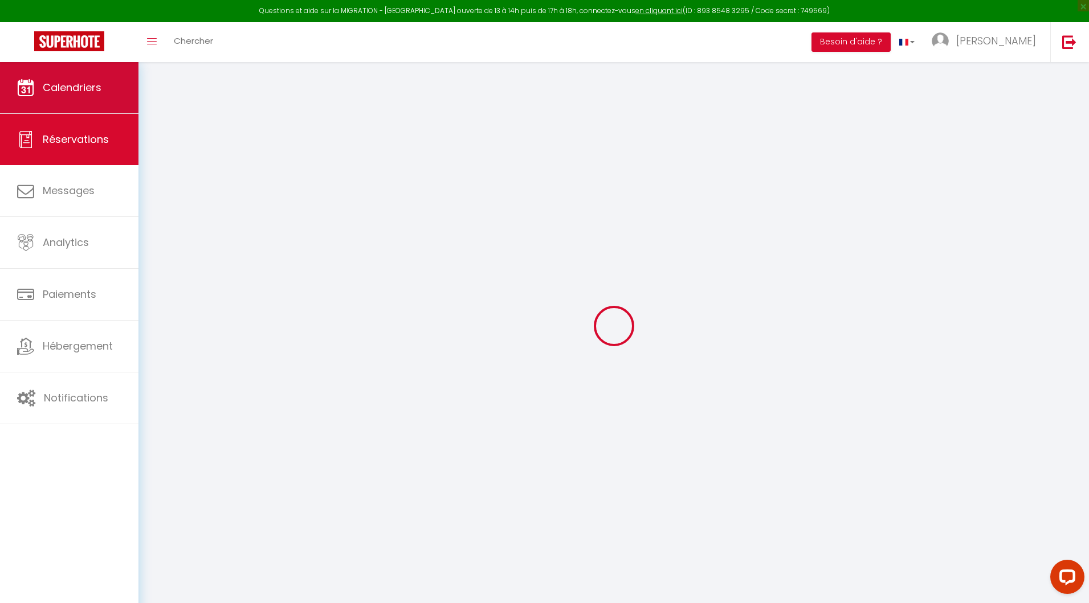
type input "Maxence"
type input "[PERSON_NAME]"
type input "[EMAIL_ADDRESS][DOMAIN_NAME]"
type input "[PHONE_NUMBER]"
select select "FR"
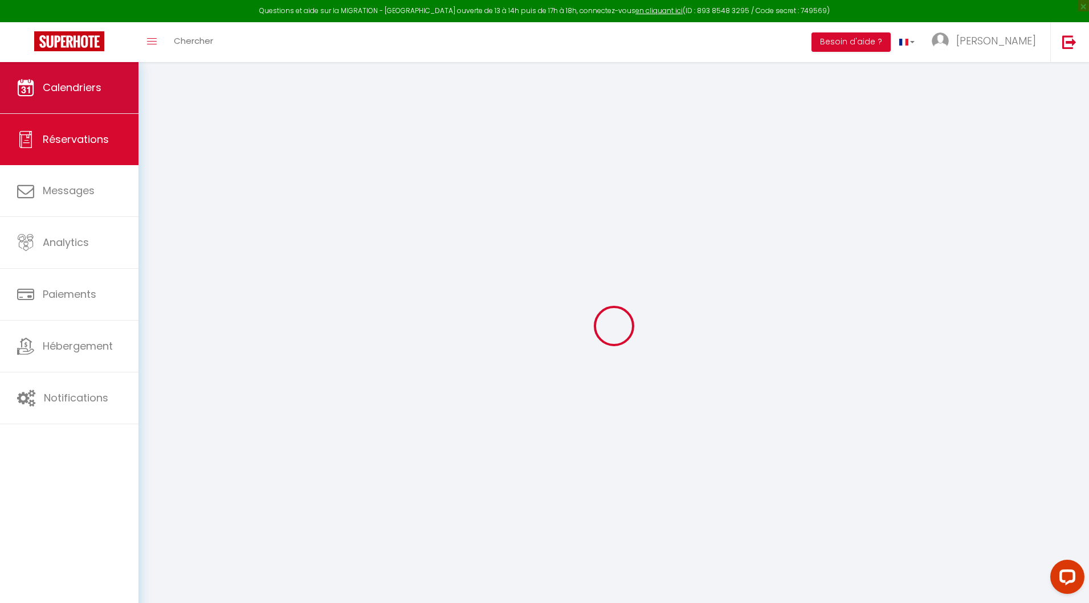
type input "10"
type input "25.08"
type input "2.43"
select select "56932"
select select "1"
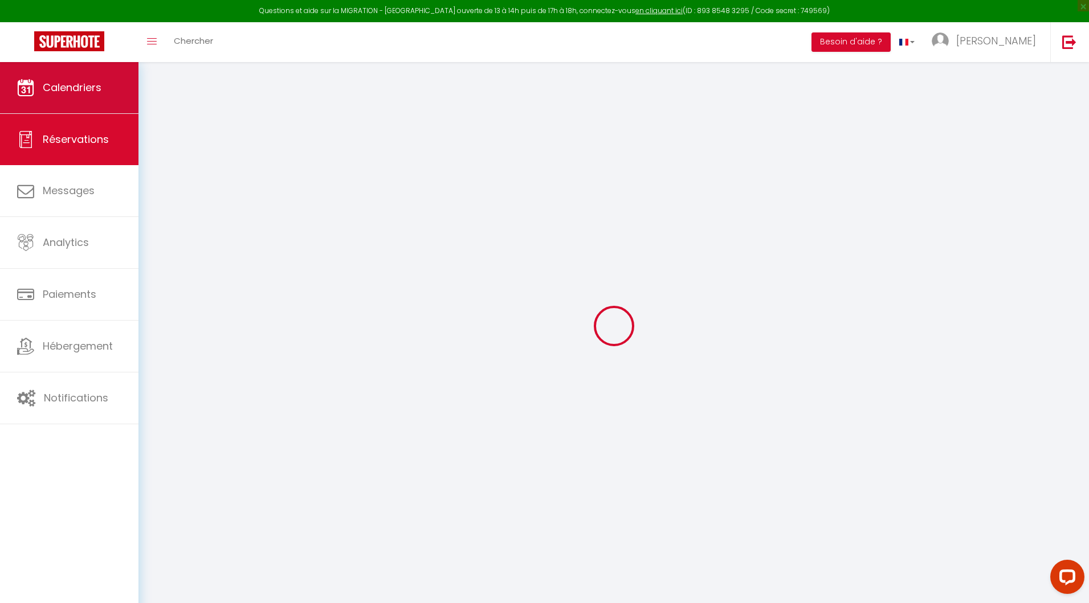
select select
type input "2"
select select "12"
select select "14"
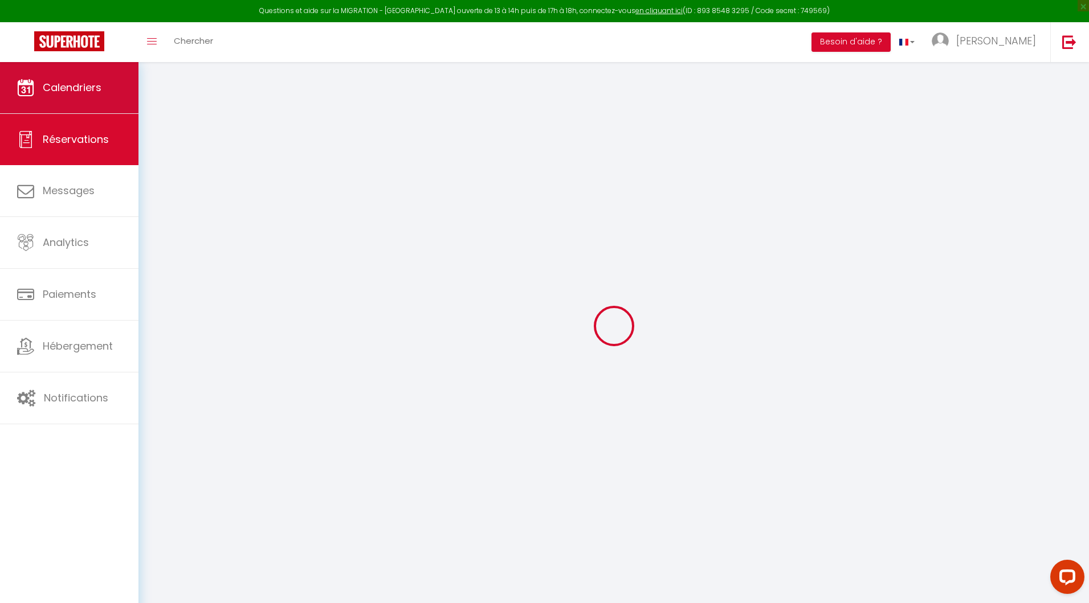
type input "142.2"
checkbox input "false"
type input "0"
select select "2"
type input "15"
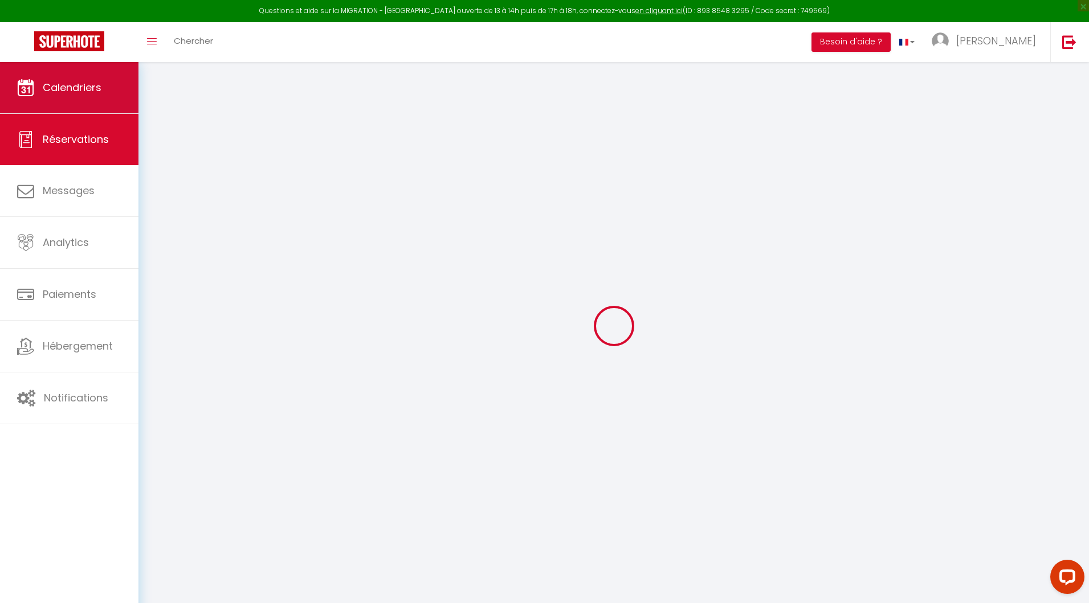
type input "0"
select select
checkbox input "false"
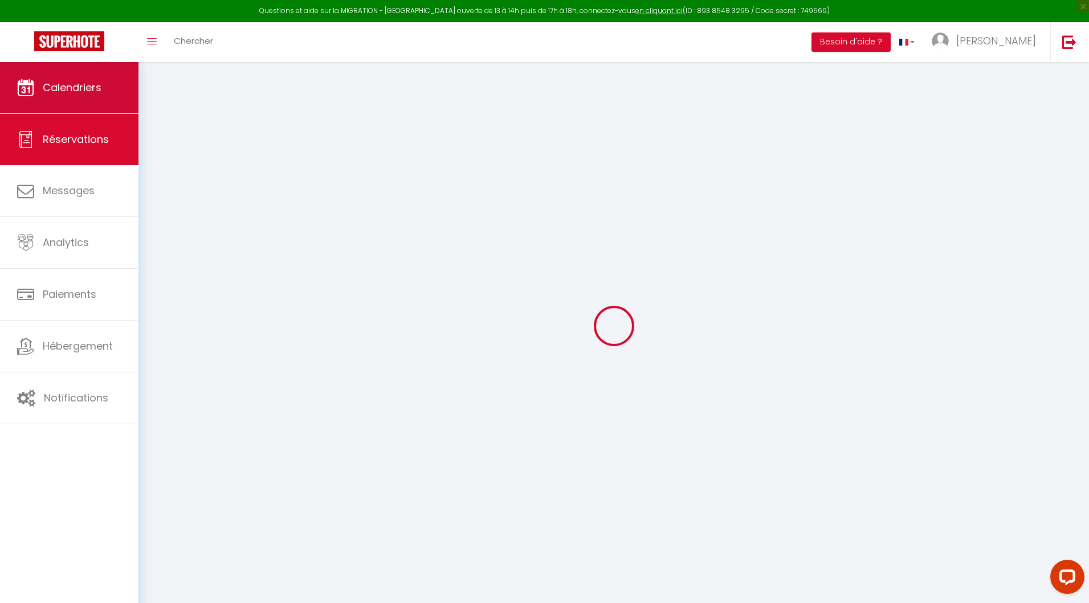
select select
checkbox input "false"
select select
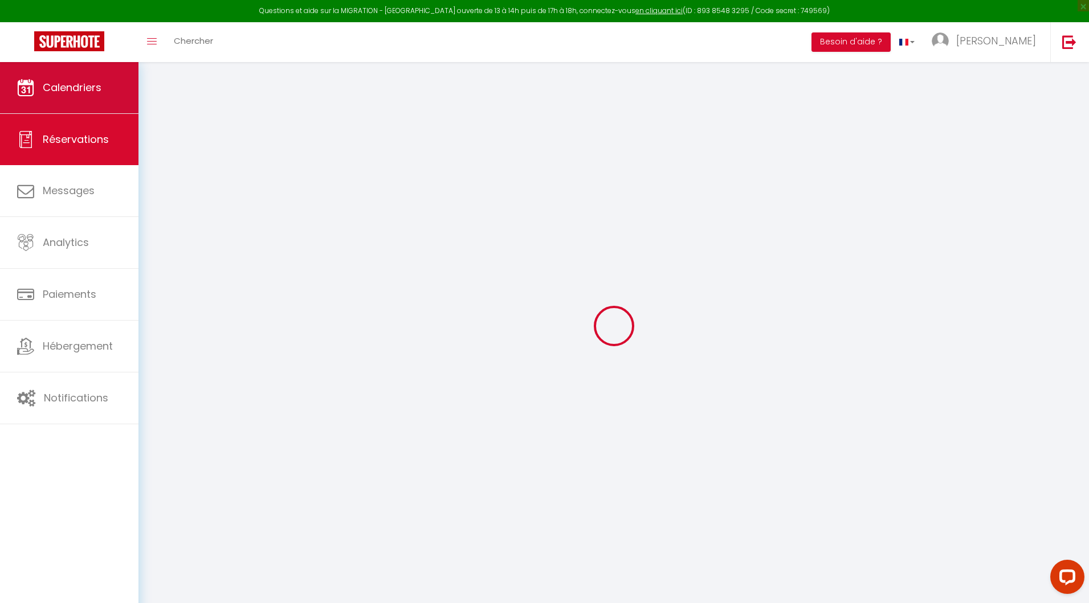
checkbox input "false"
type textarea "** THIS RESERVATION HAS BEEN PRE-PAID ** Reservation has a cancellation grace p…"
type input "15"
type input "6.46"
select select
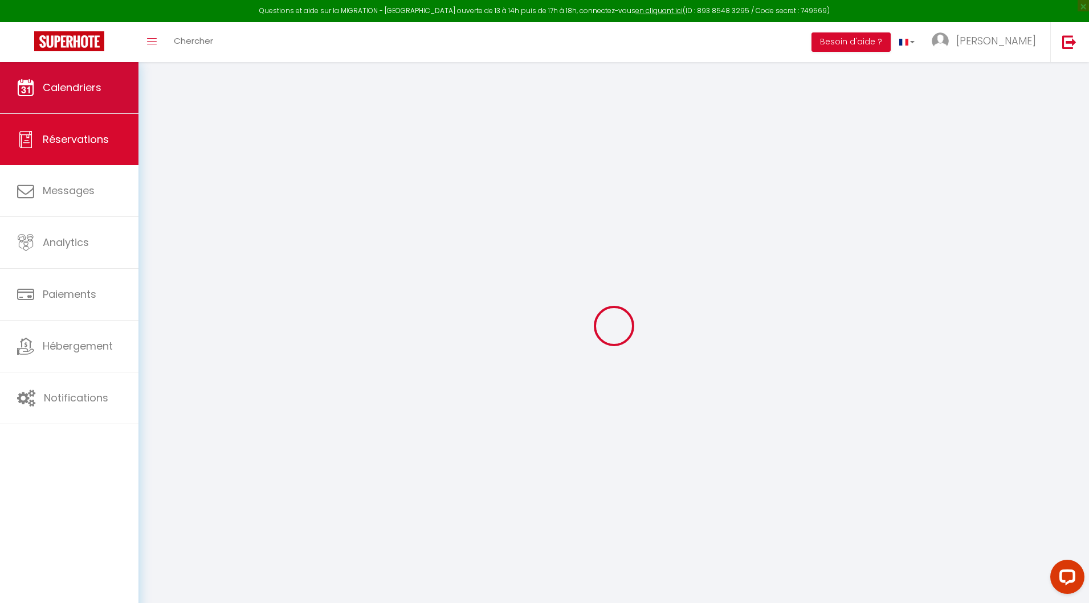
select select
checkbox input "false"
select select
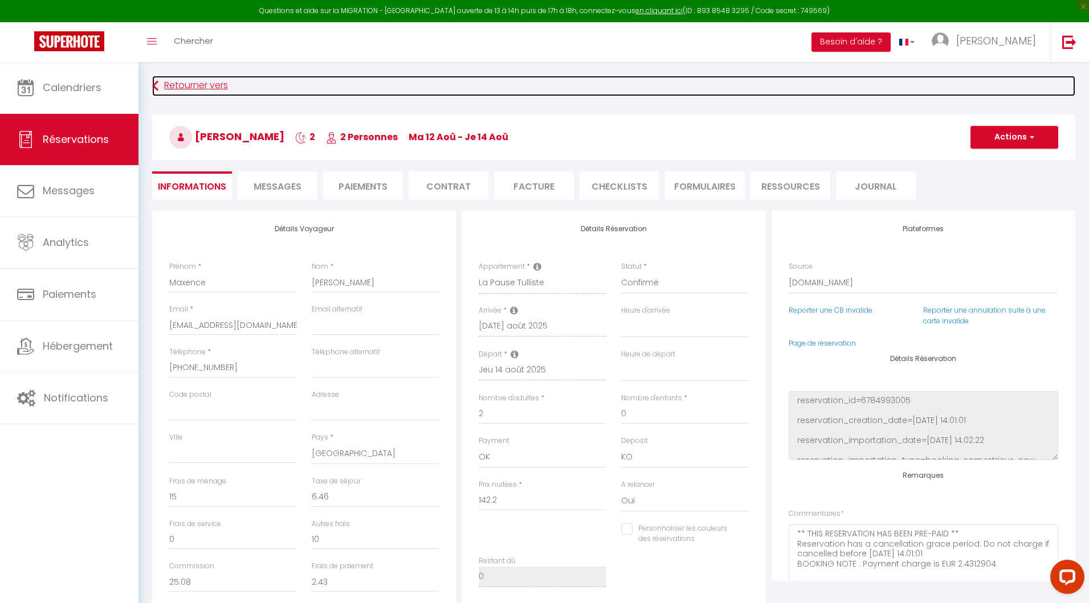
click at [174, 88] on link "Retourner vers" at bounding box center [613, 86] width 923 height 21
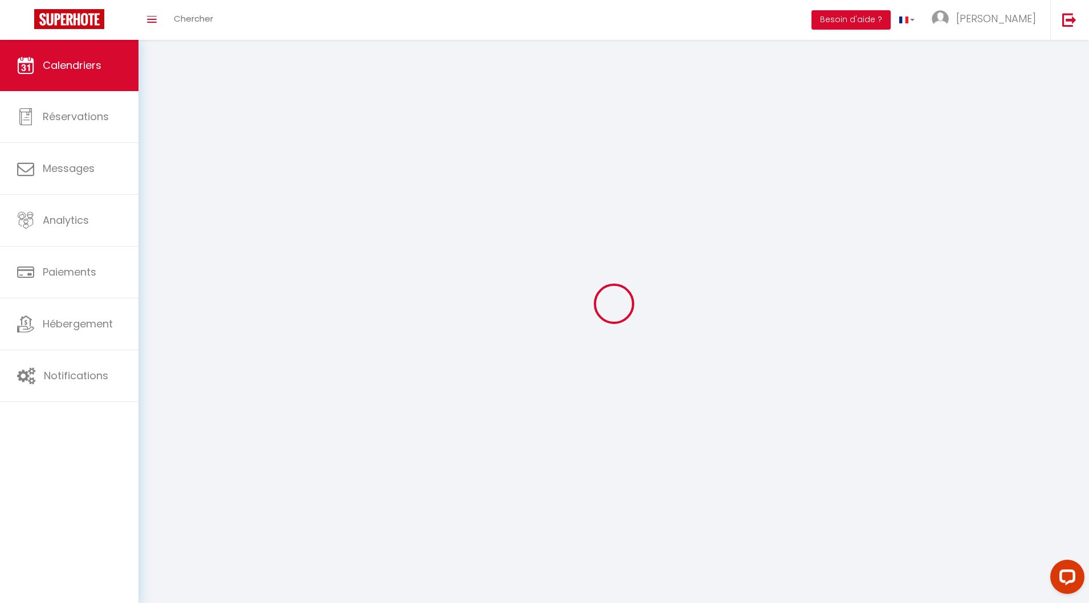
scroll to position [62, 0]
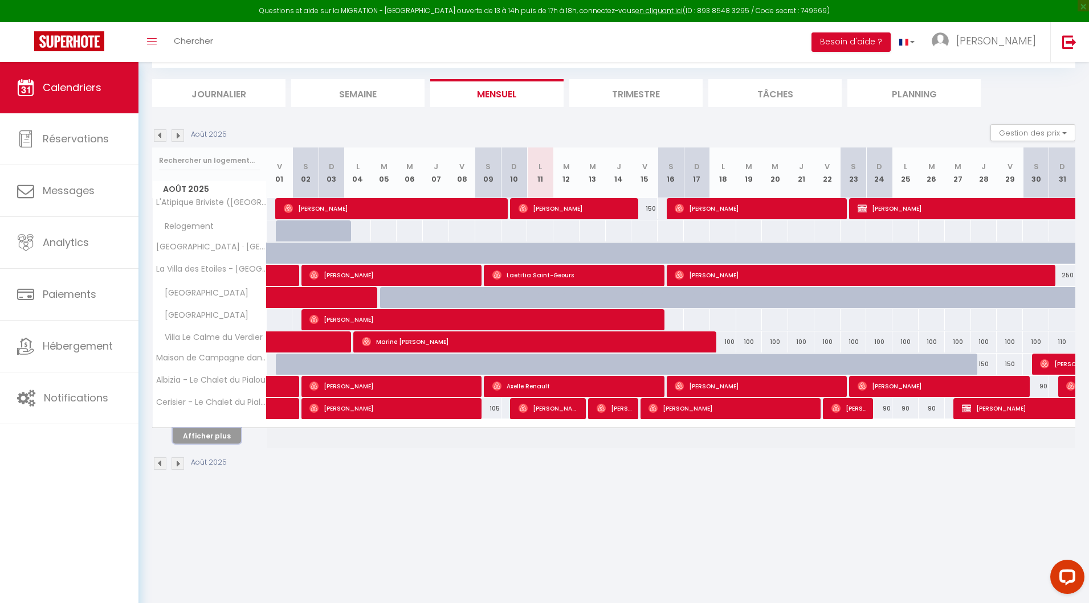
click at [197, 431] on button "Afficher plus" at bounding box center [207, 435] width 68 height 15
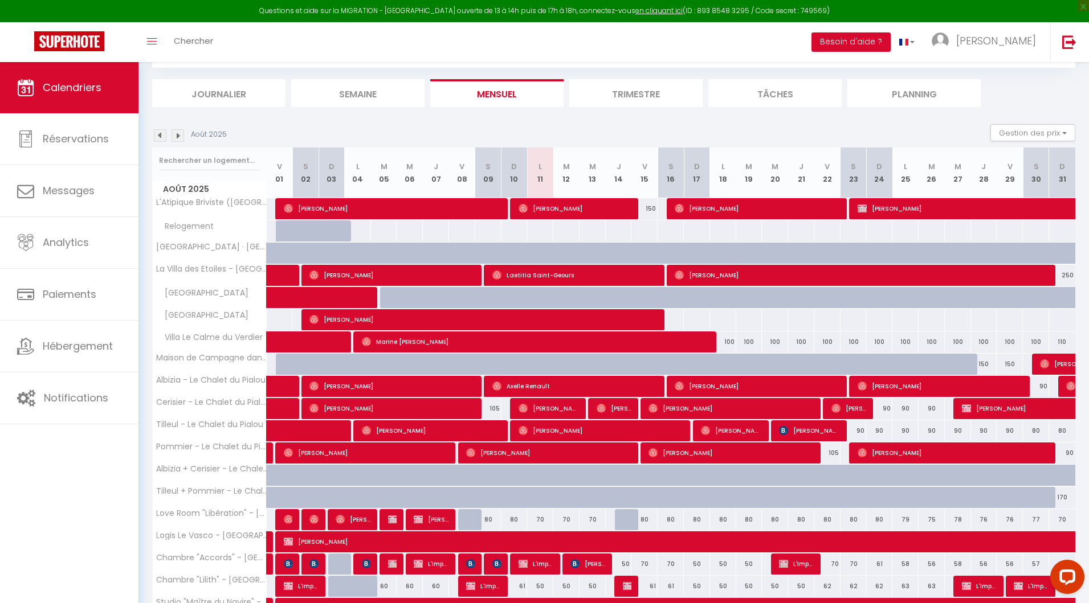
scroll to position [172, 0]
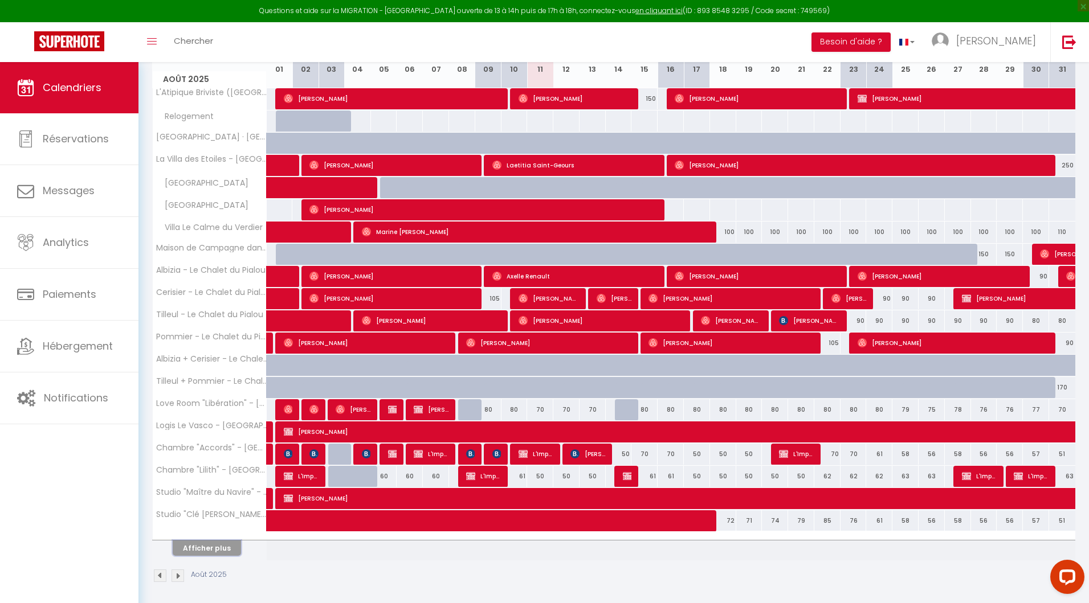
click at [194, 546] on button "Afficher plus" at bounding box center [207, 548] width 68 height 15
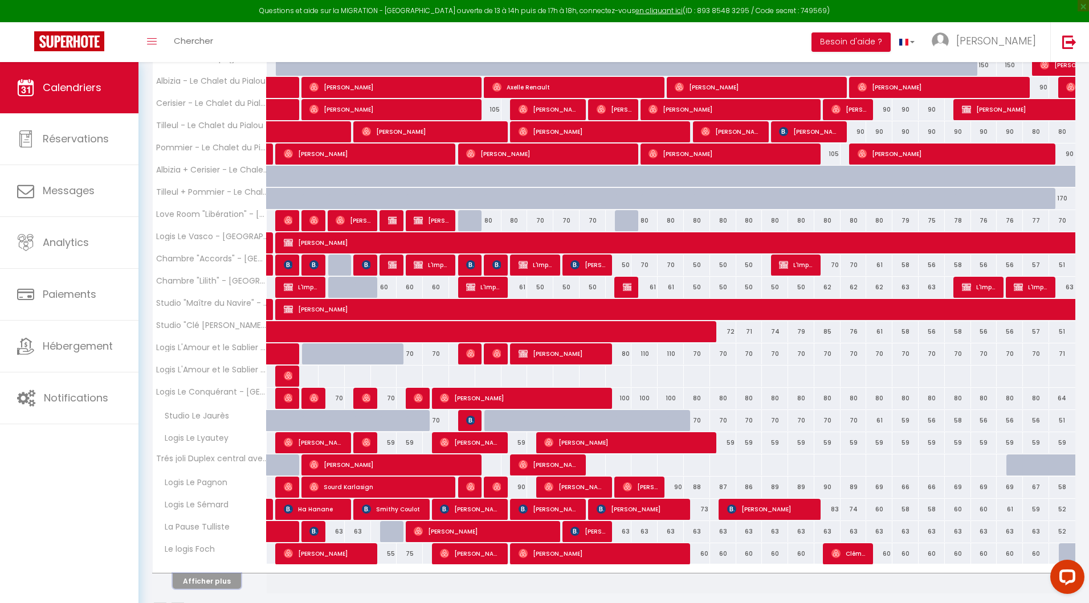
scroll to position [392, 0]
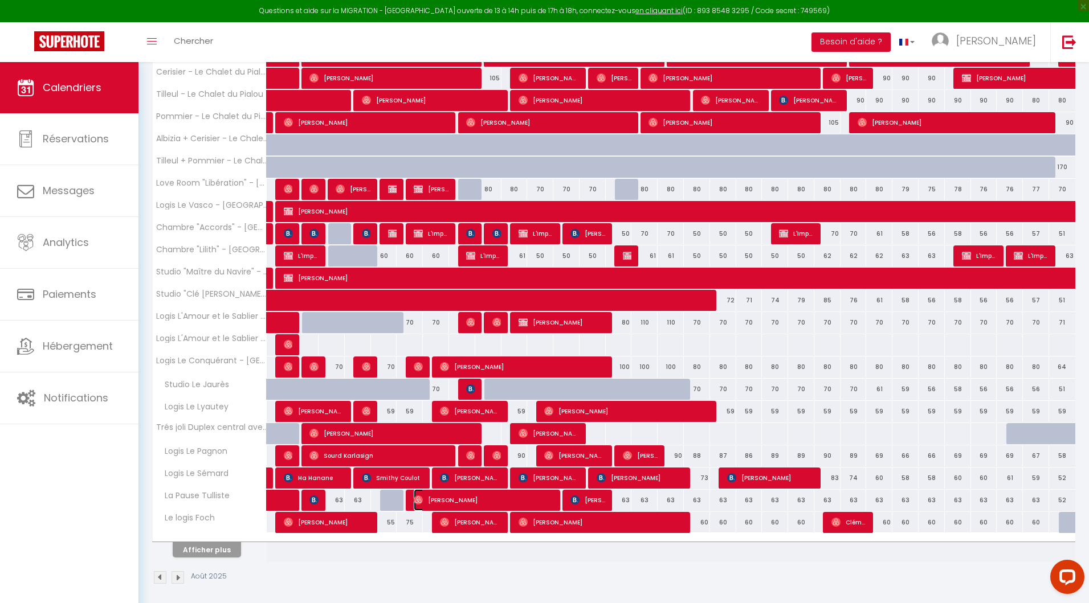
click at [535, 498] on span "[PERSON_NAME]" at bounding box center [484, 500] width 140 height 22
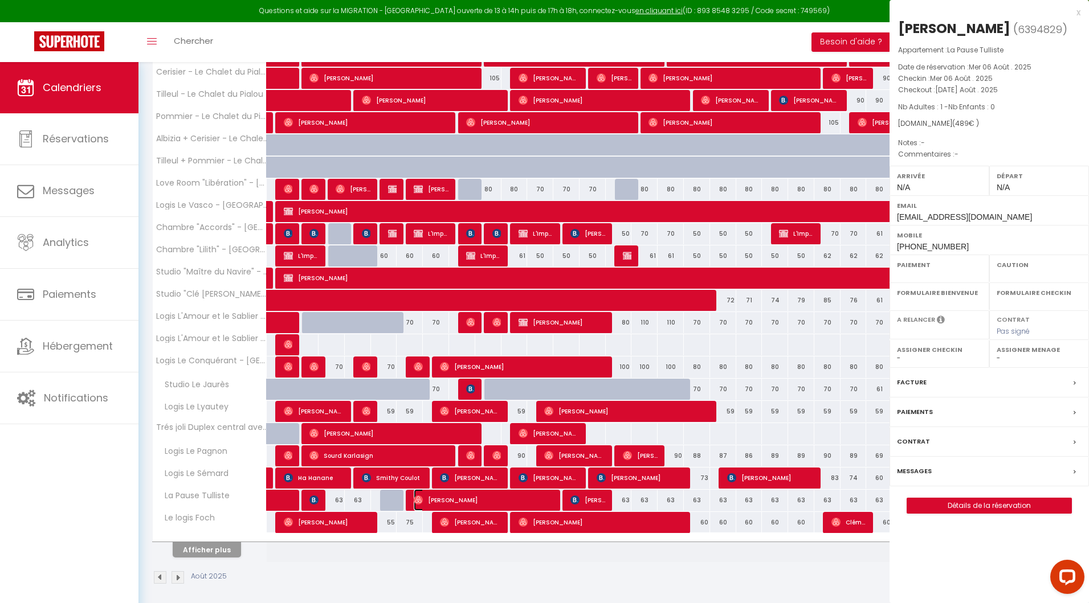
select select "OK"
select select "0"
select select "1"
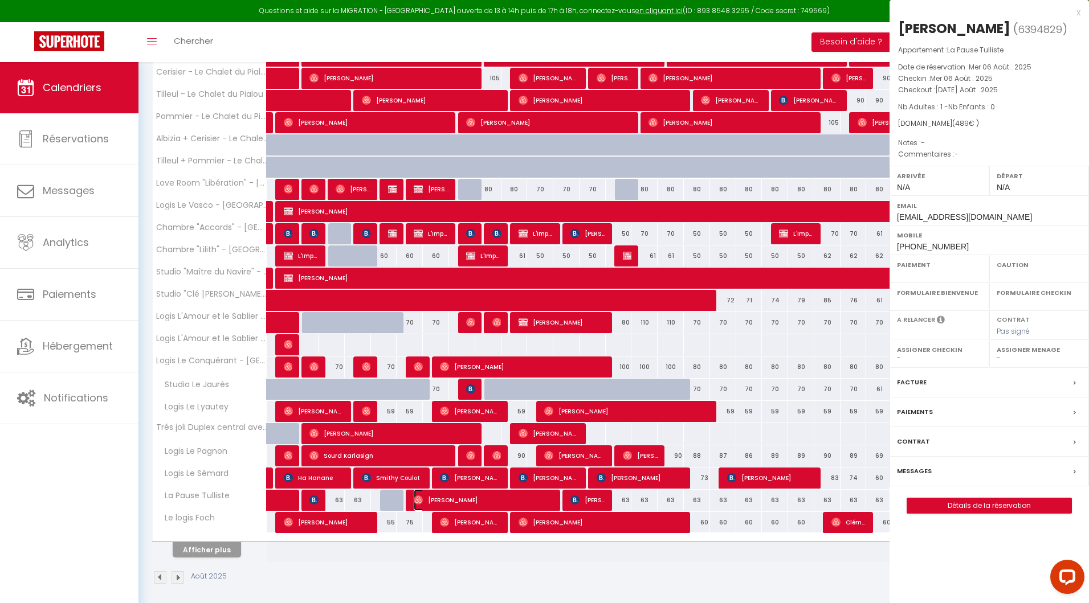
select select
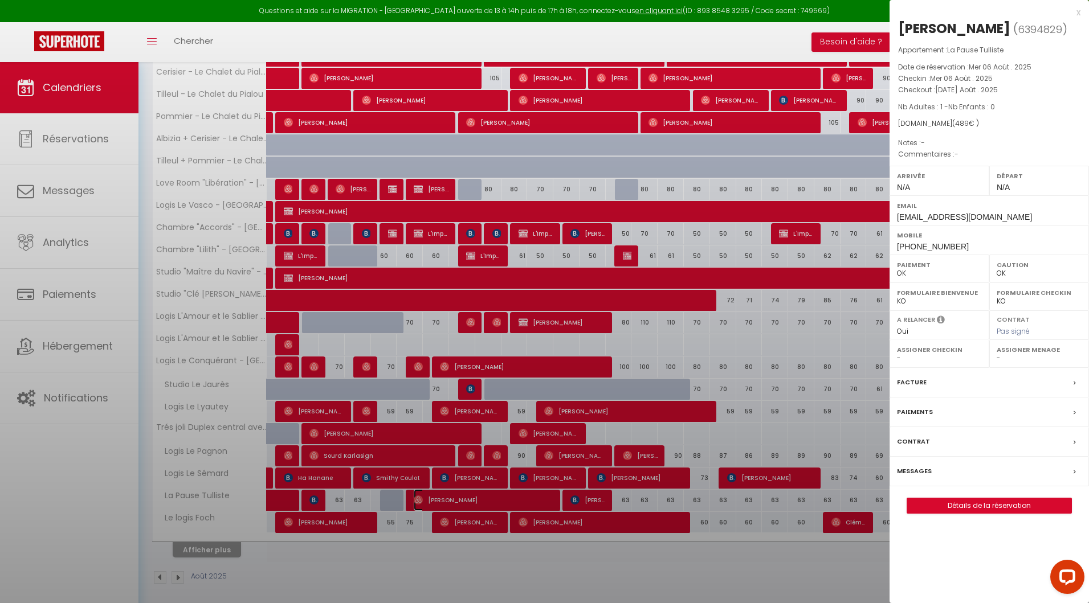
select select "30152"
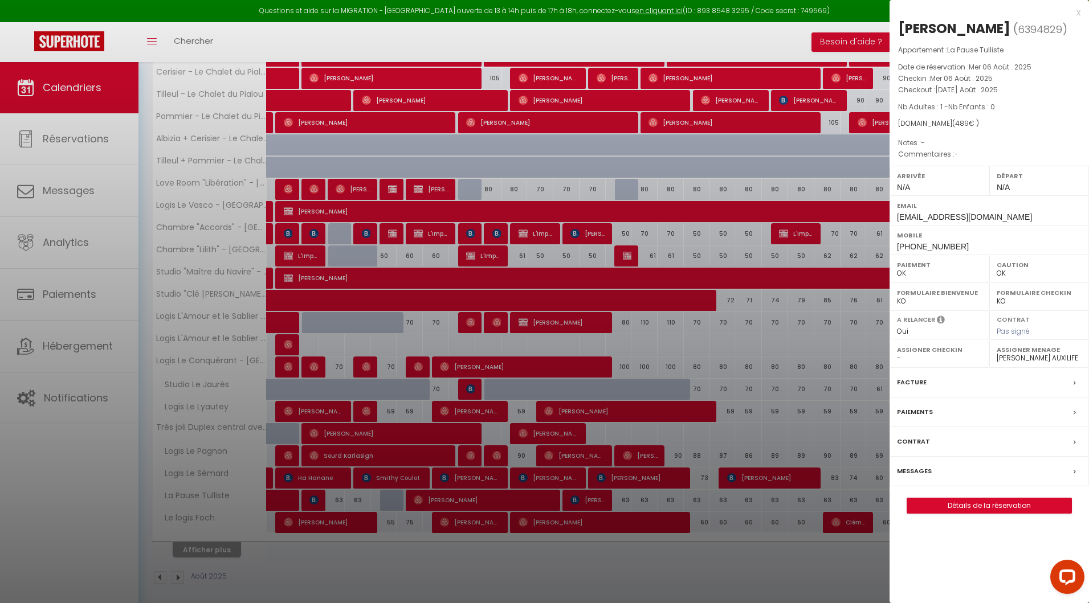
click at [503, 349] on div at bounding box center [544, 301] width 1089 height 603
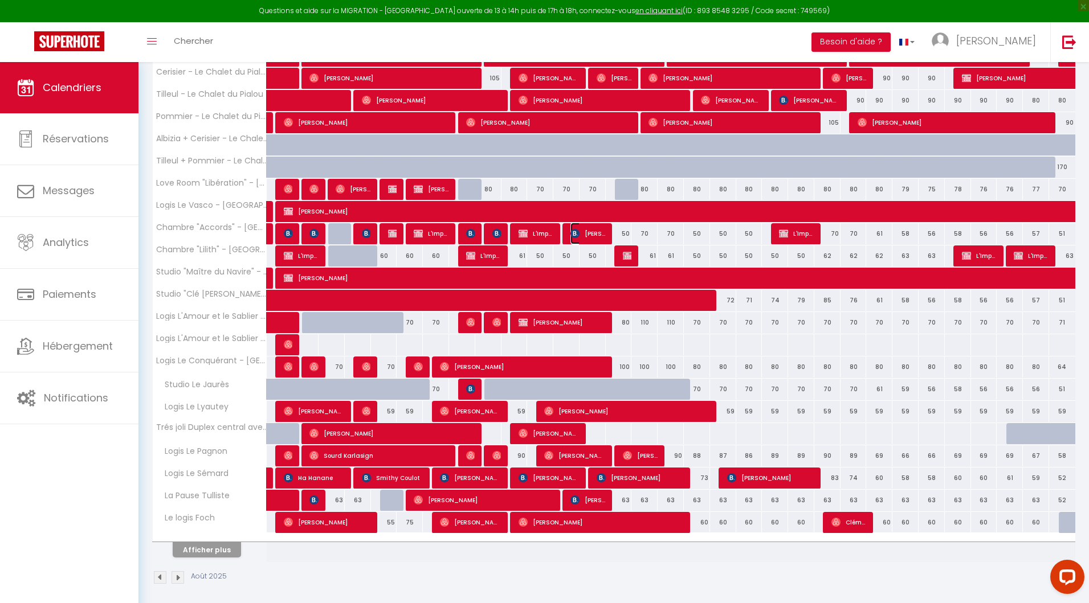
click at [570, 234] on img at bounding box center [574, 233] width 9 height 9
select select "KO"
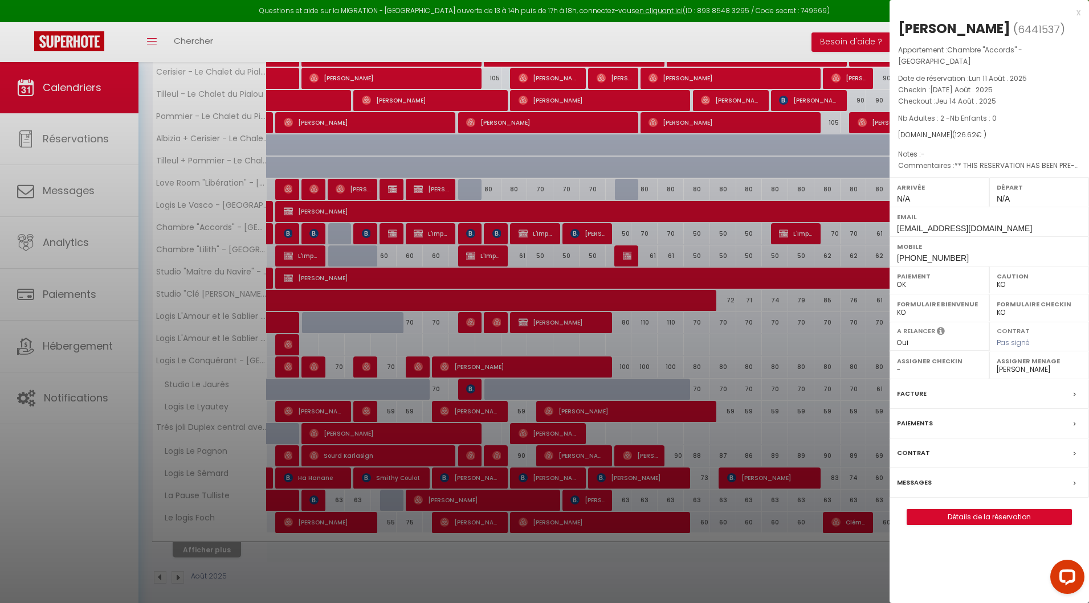
click at [579, 501] on div at bounding box center [544, 301] width 1089 height 603
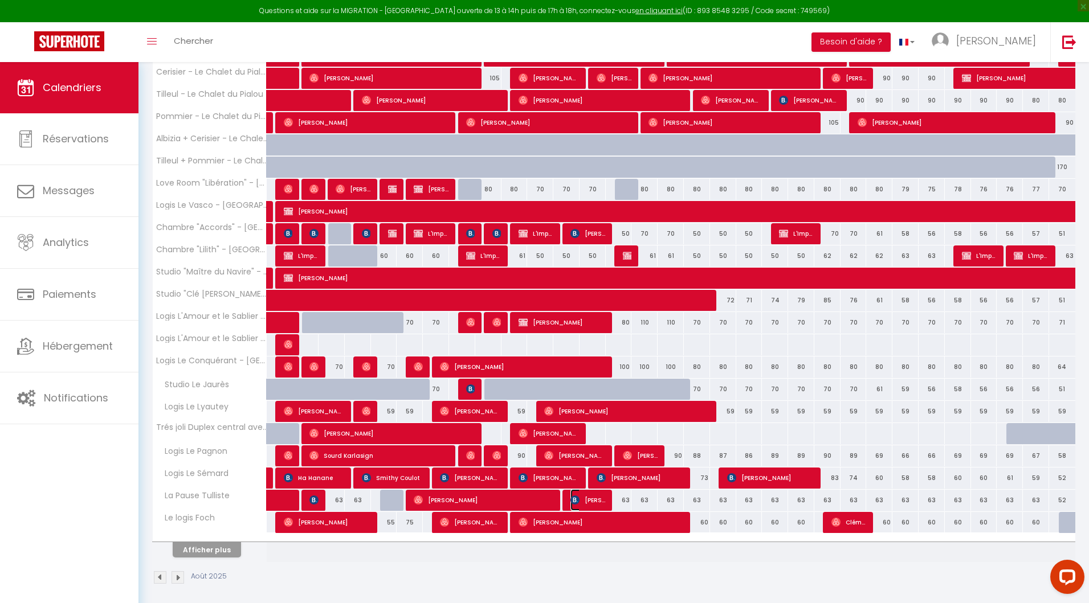
click at [579, 501] on span "[PERSON_NAME]" at bounding box center [587, 500] width 35 height 22
select select "30152"
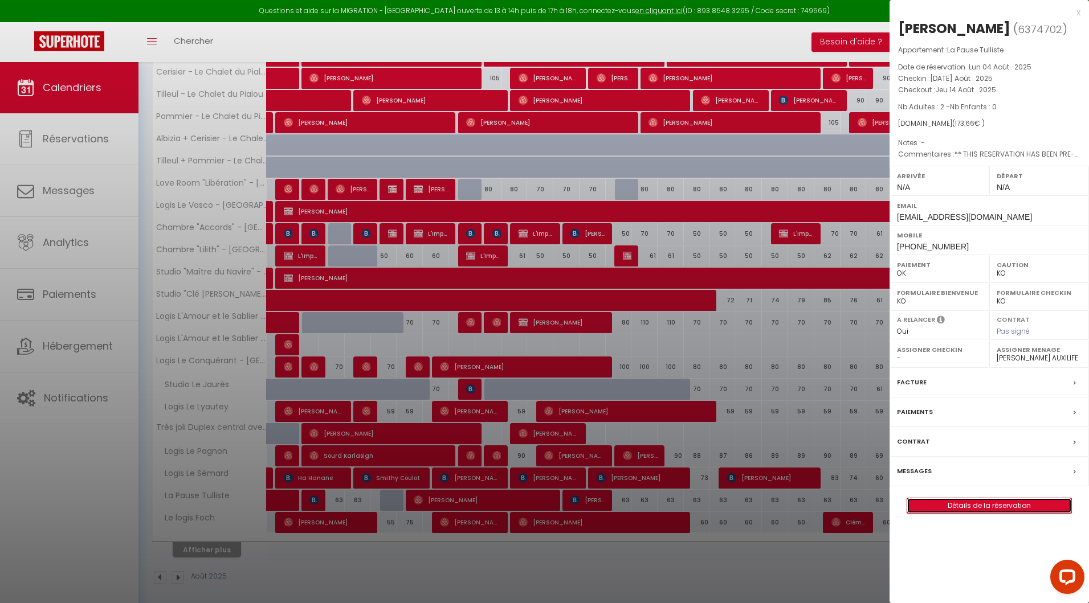
click at [974, 501] on link "Détails de la réservation" at bounding box center [989, 506] width 164 height 15
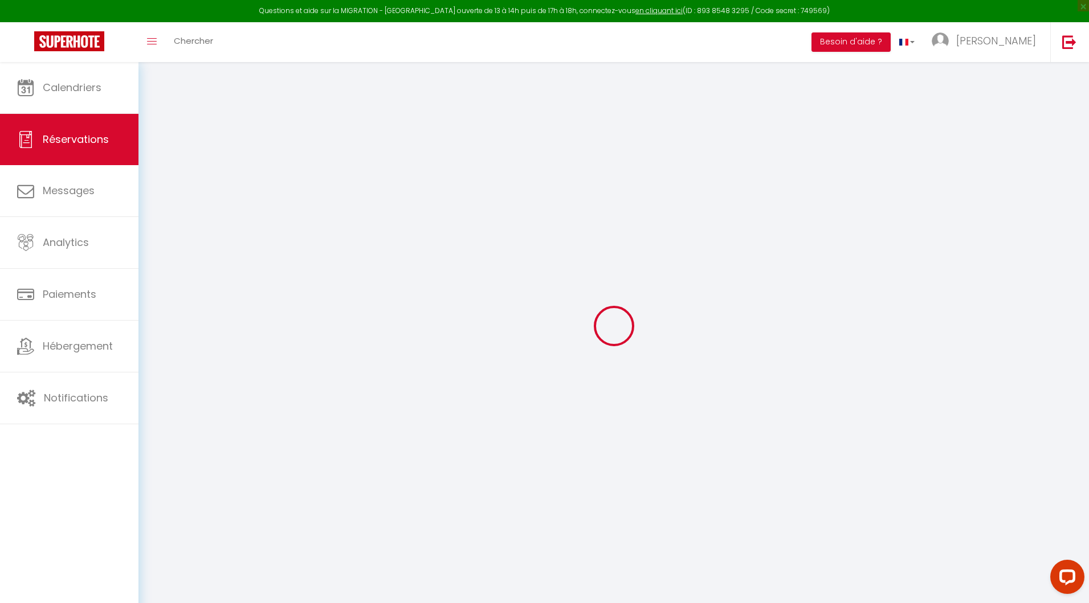
type input "Maxence"
type input "[PERSON_NAME]"
type input "[EMAIL_ADDRESS][DOMAIN_NAME]"
type input "[PHONE_NUMBER]"
select select "FR"
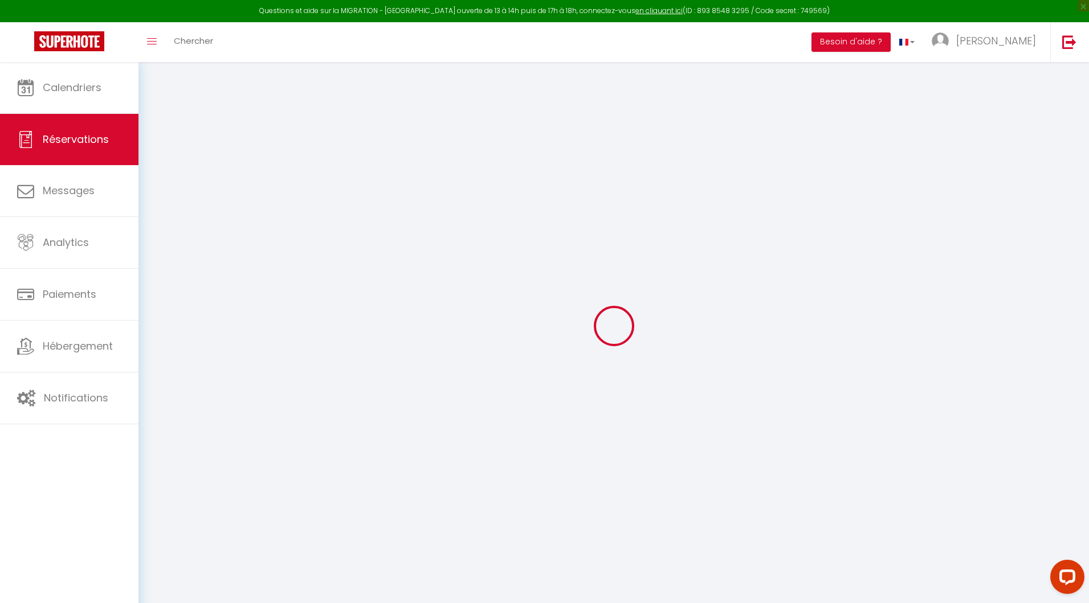
type input "10"
type input "25.08"
type input "2.43"
select select "56932"
select select "1"
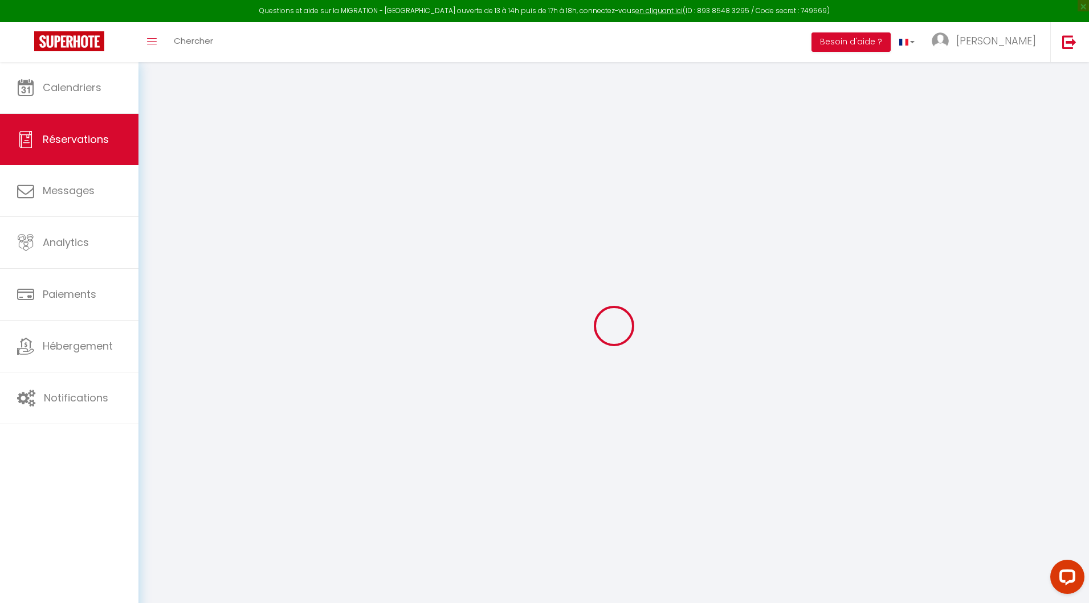
select select
type input "2"
select select "12"
select select "14"
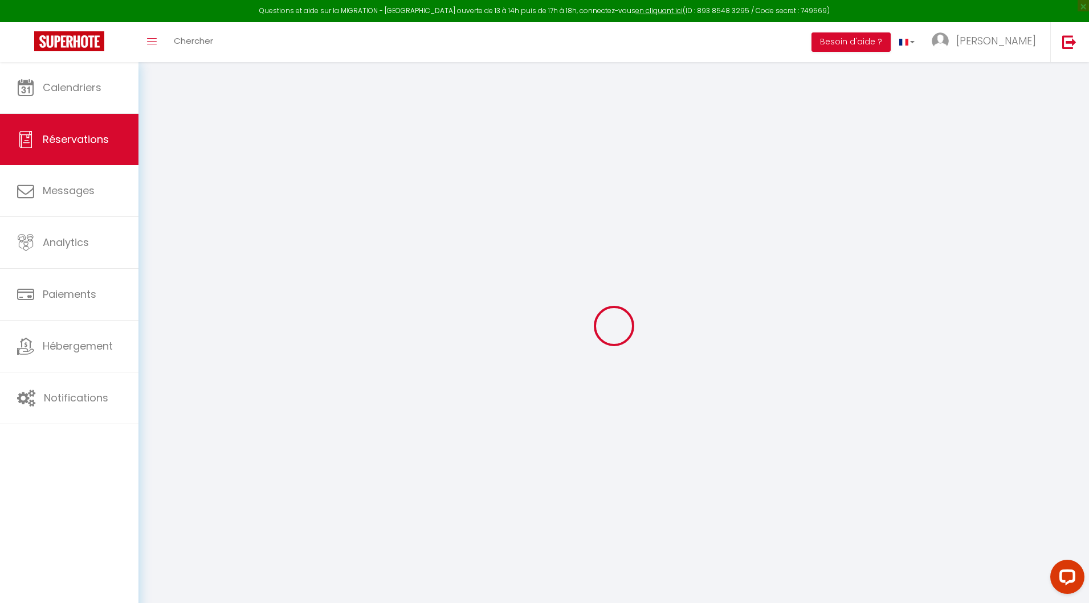
type input "142.2"
checkbox input "false"
type input "0"
select select "2"
type input "15"
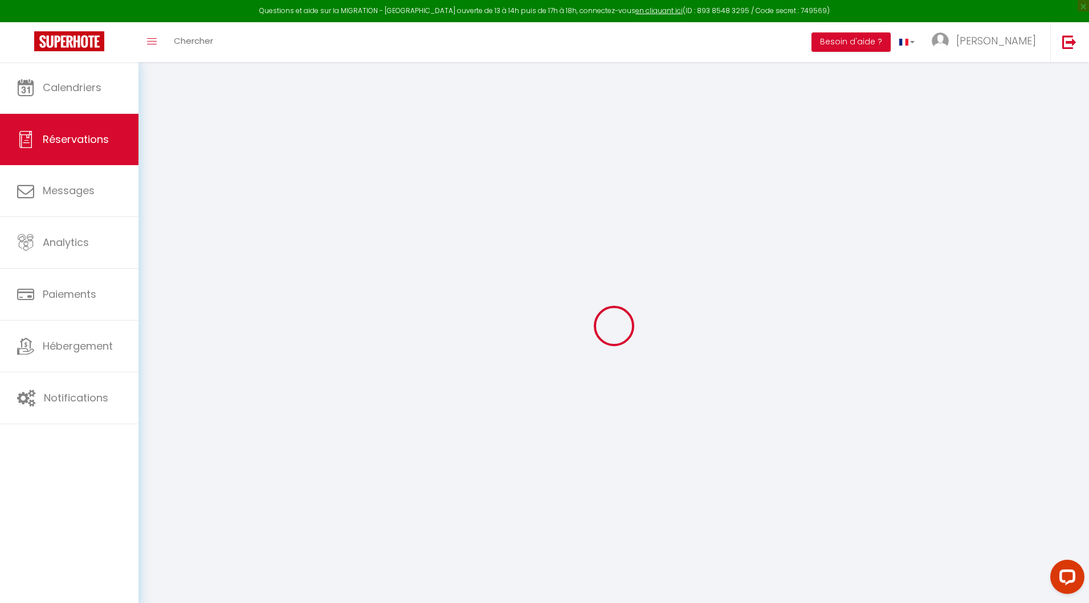
type input "0"
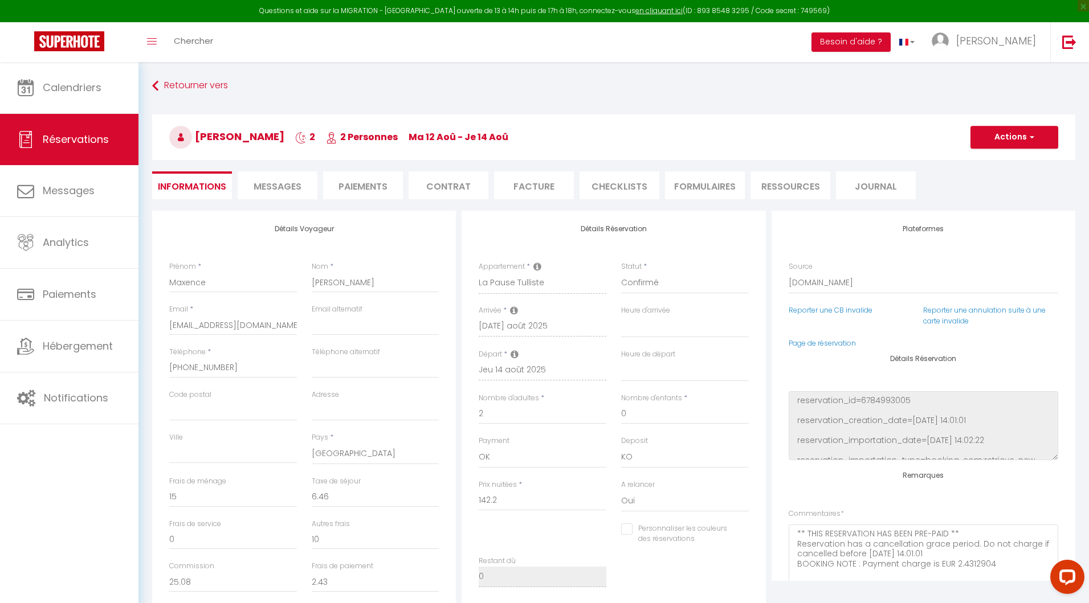
click at [282, 182] on span "Messages" at bounding box center [278, 186] width 48 height 13
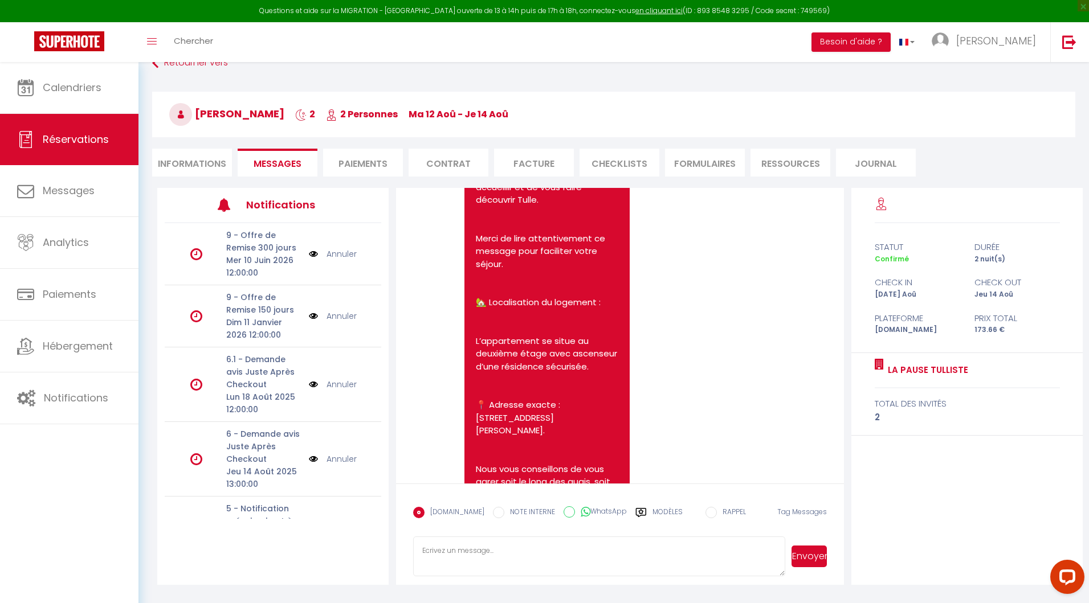
scroll to position [513, 0]
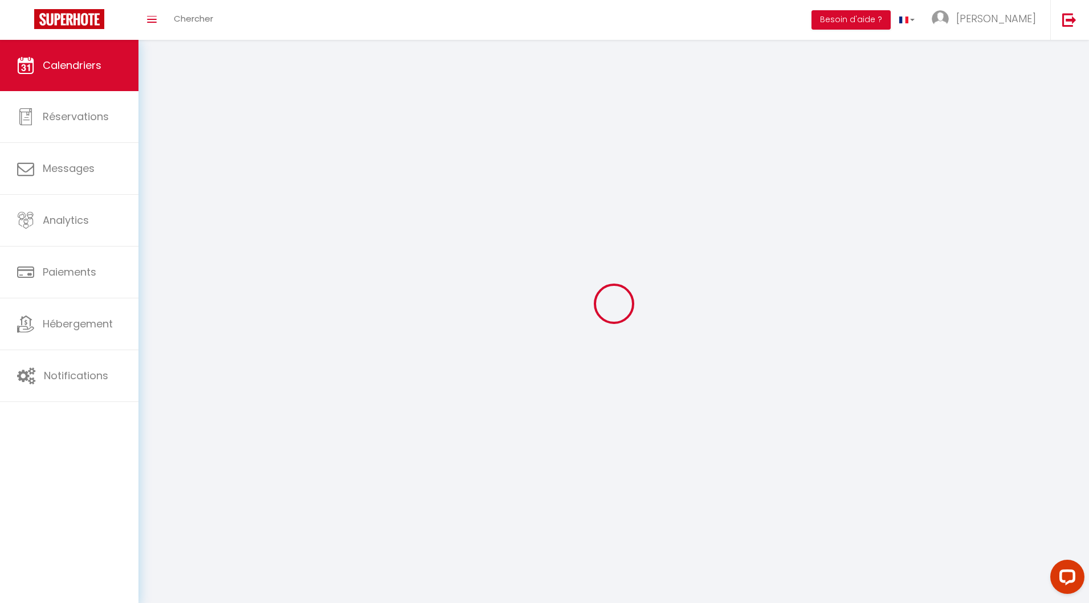
scroll to position [62, 0]
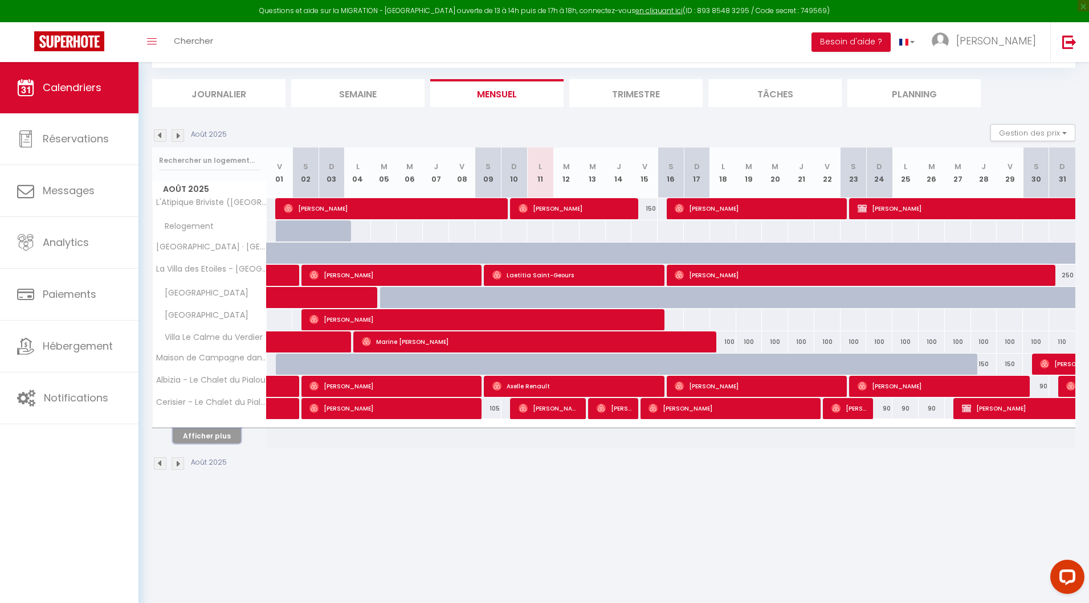
click at [211, 436] on button "Afficher plus" at bounding box center [207, 435] width 68 height 15
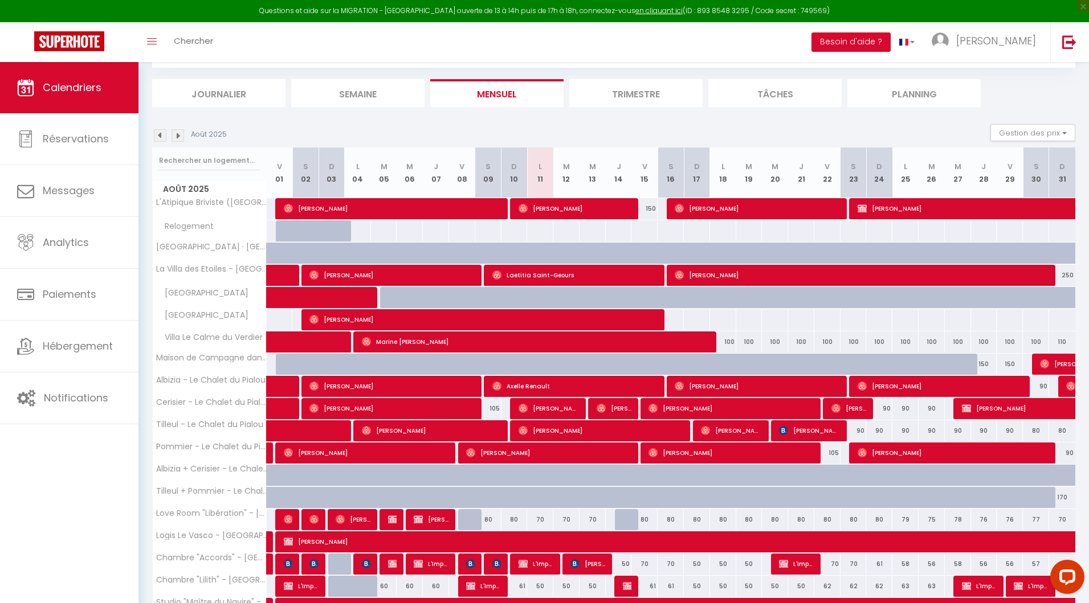
scroll to position [172, 0]
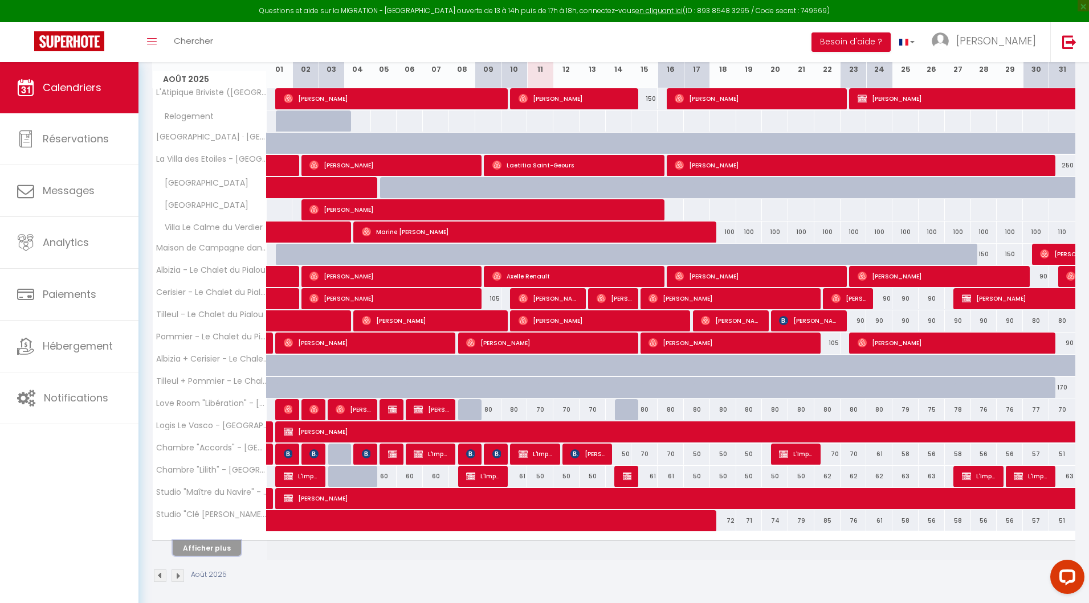
click at [214, 543] on button "Afficher plus" at bounding box center [207, 548] width 68 height 15
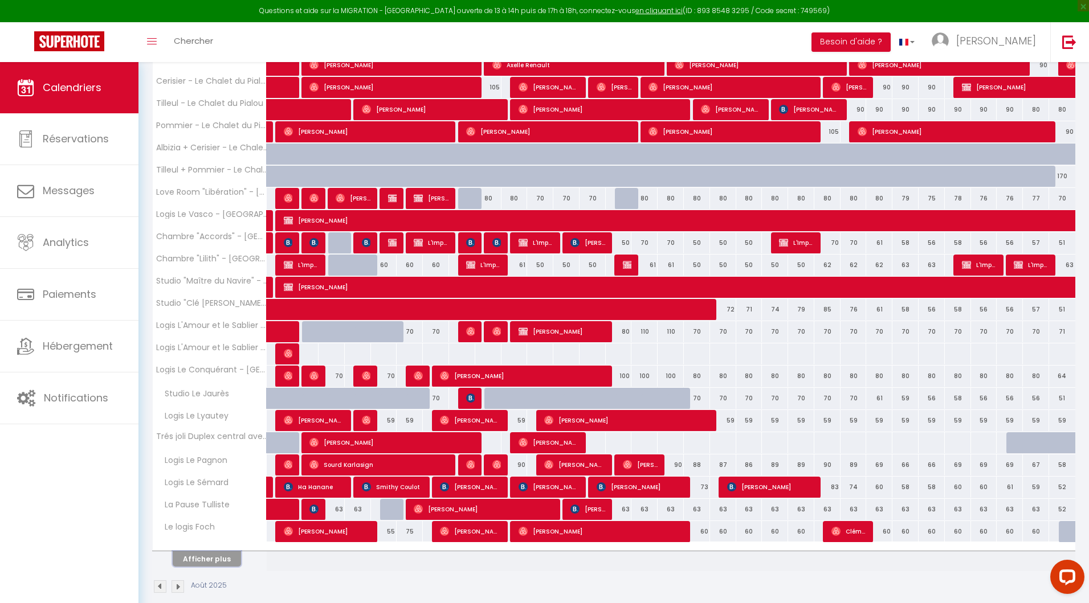
scroll to position [392, 0]
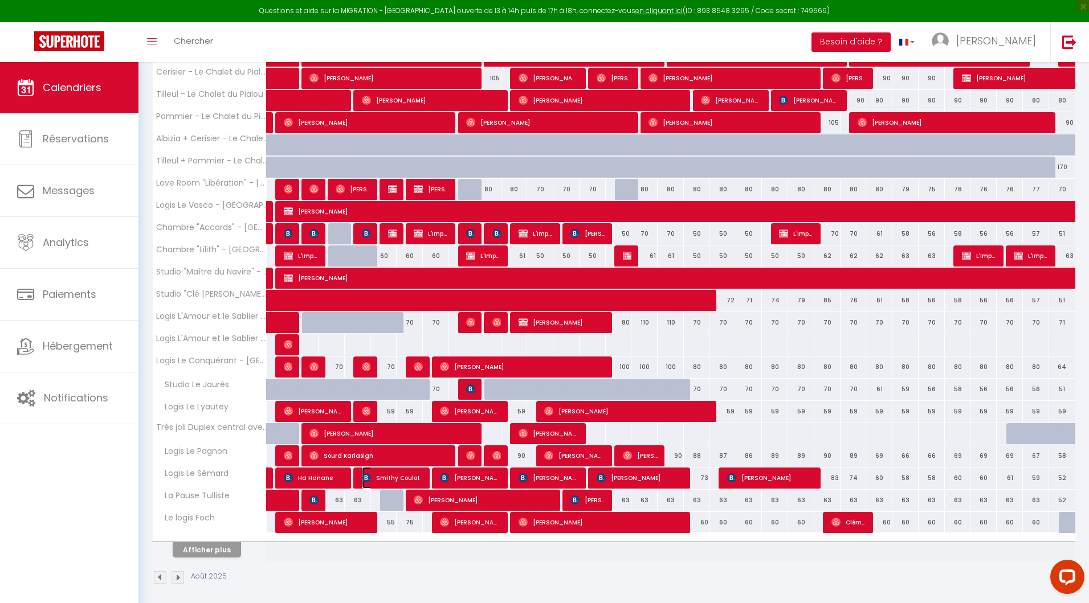
click at [363, 476] on img at bounding box center [366, 478] width 9 height 9
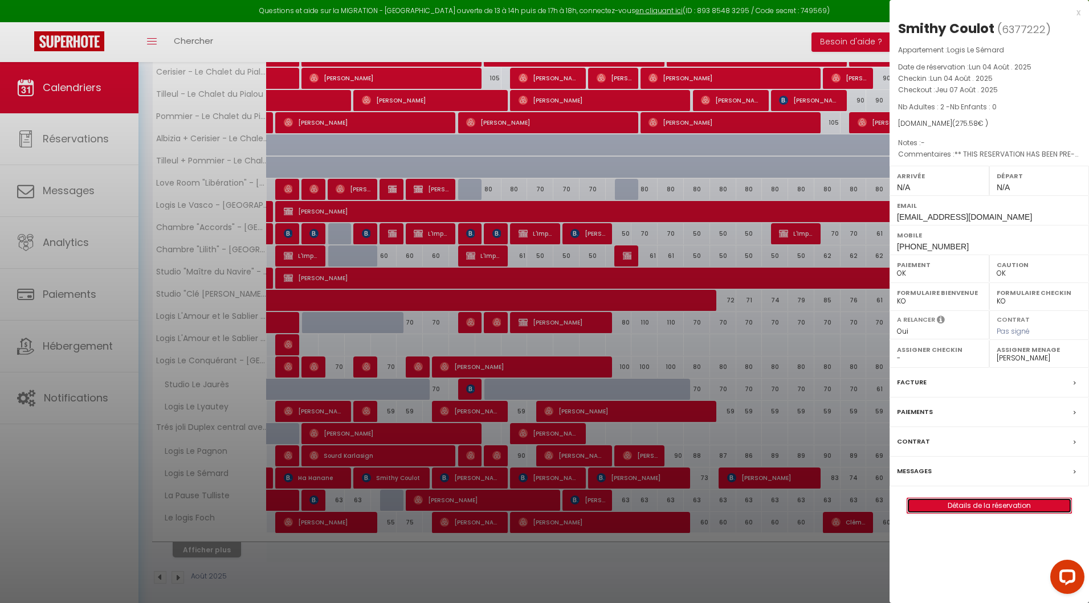
click at [965, 501] on link "Détails de la réservation" at bounding box center [989, 506] width 164 height 15
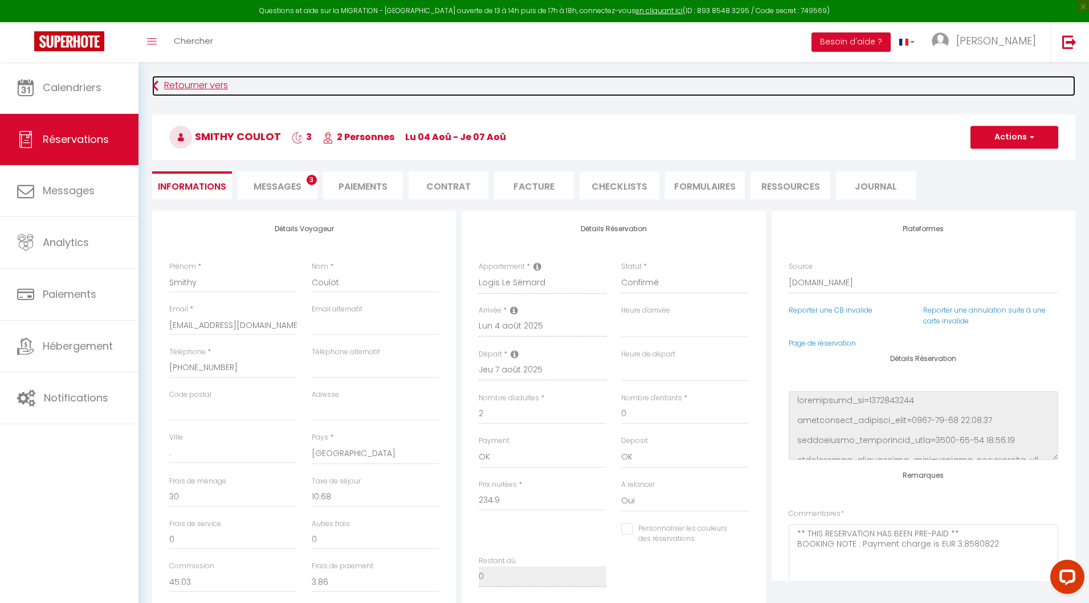
click at [180, 81] on link "Retourner vers" at bounding box center [613, 86] width 923 height 21
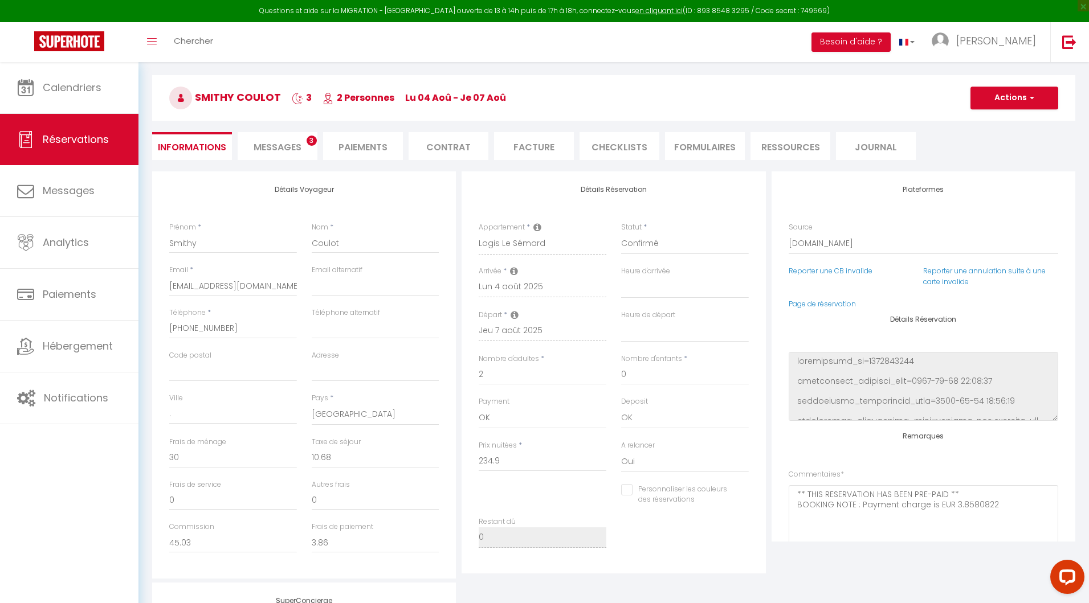
scroll to position [62, 0]
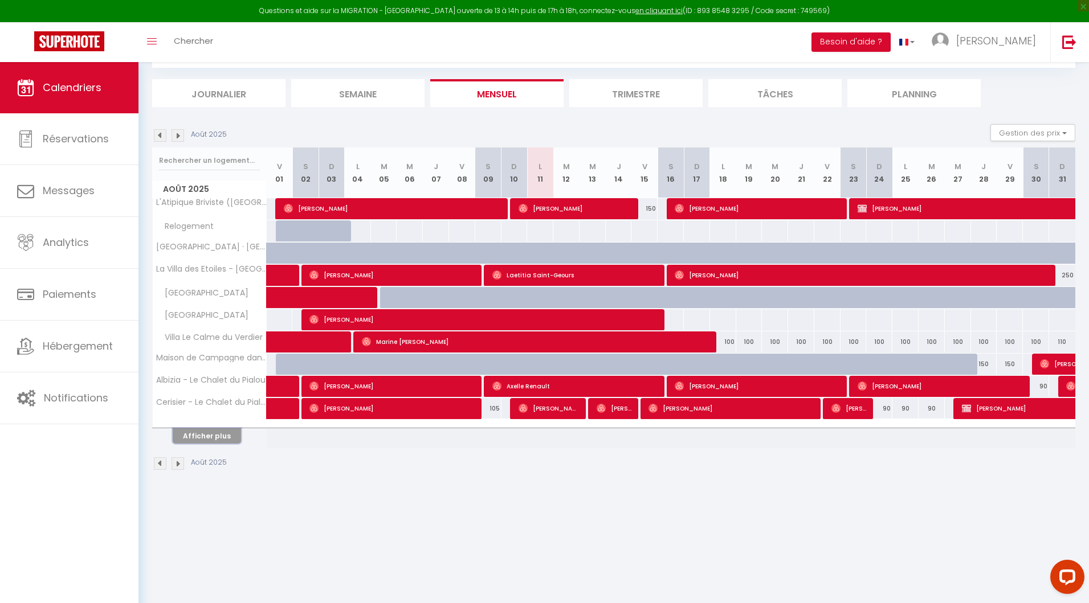
click at [219, 436] on button "Afficher plus" at bounding box center [207, 435] width 68 height 15
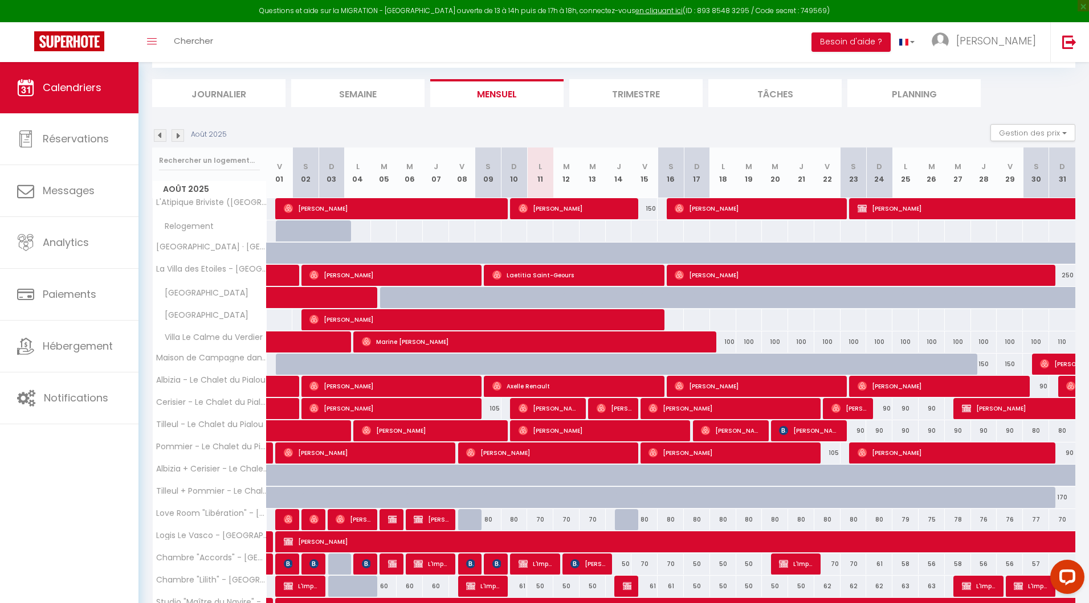
scroll to position [172, 0]
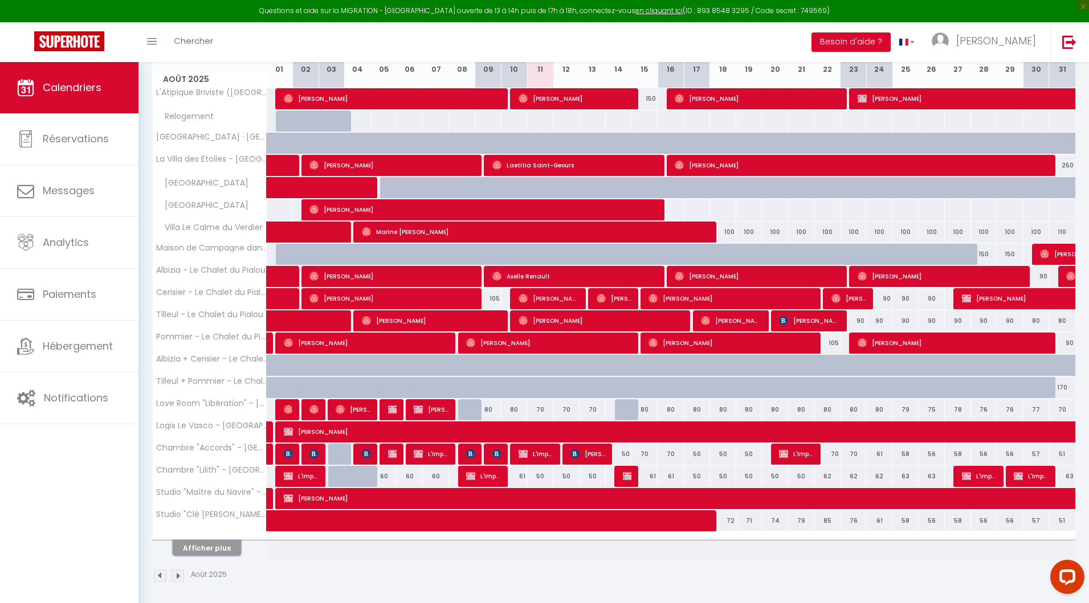
click at [208, 541] on button "Afficher plus" at bounding box center [207, 548] width 68 height 15
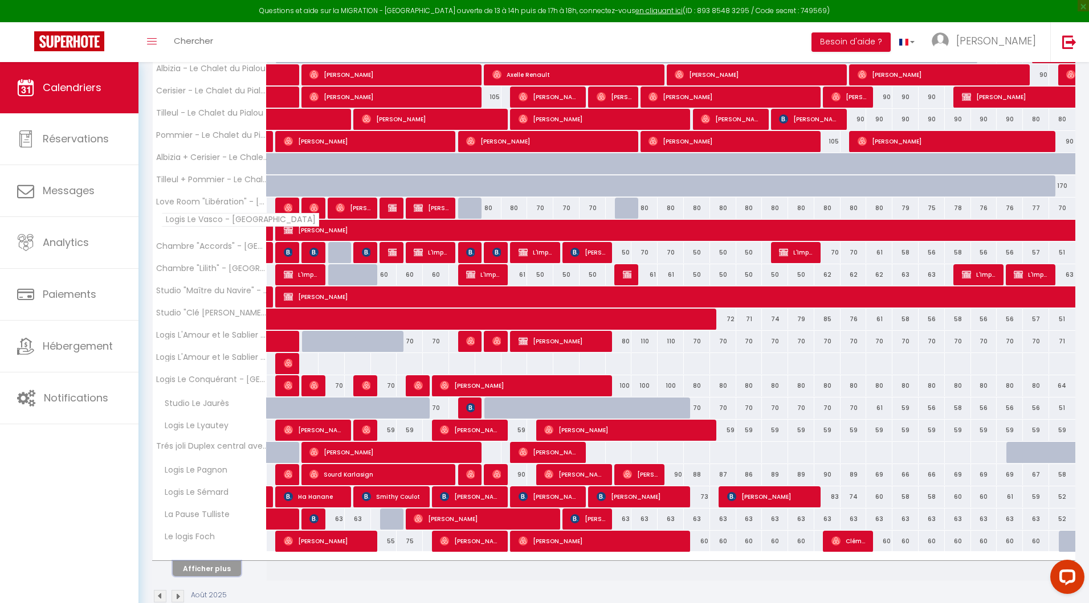
scroll to position [392, 0]
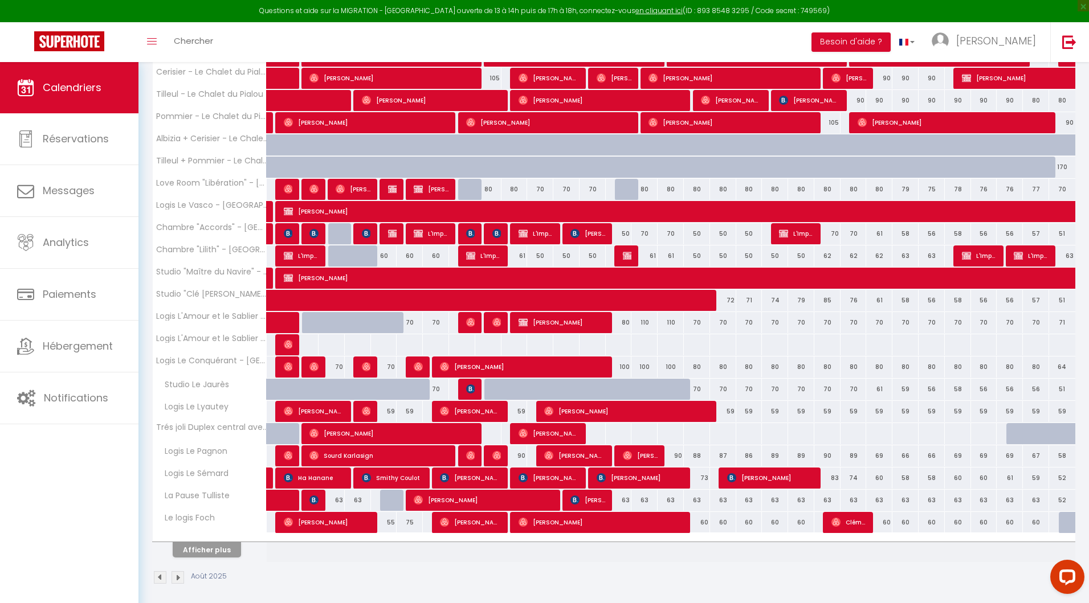
click at [218, 552] on th "Afficher plus" at bounding box center [210, 548] width 114 height 28
click at [215, 549] on button "Afficher plus" at bounding box center [207, 549] width 68 height 15
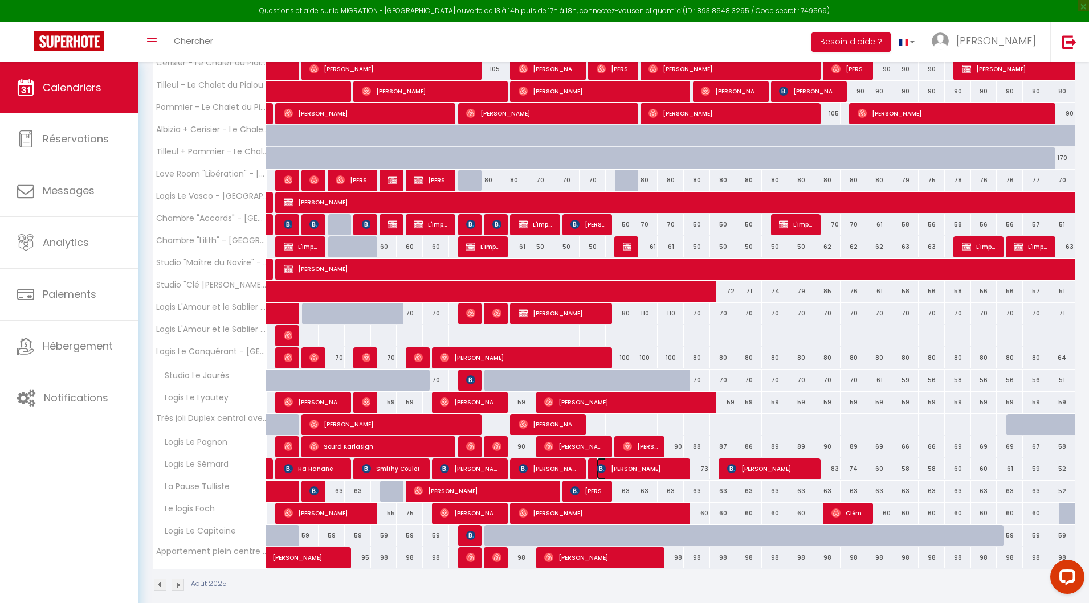
scroll to position [409, 0]
